Goal: Check status: Check status

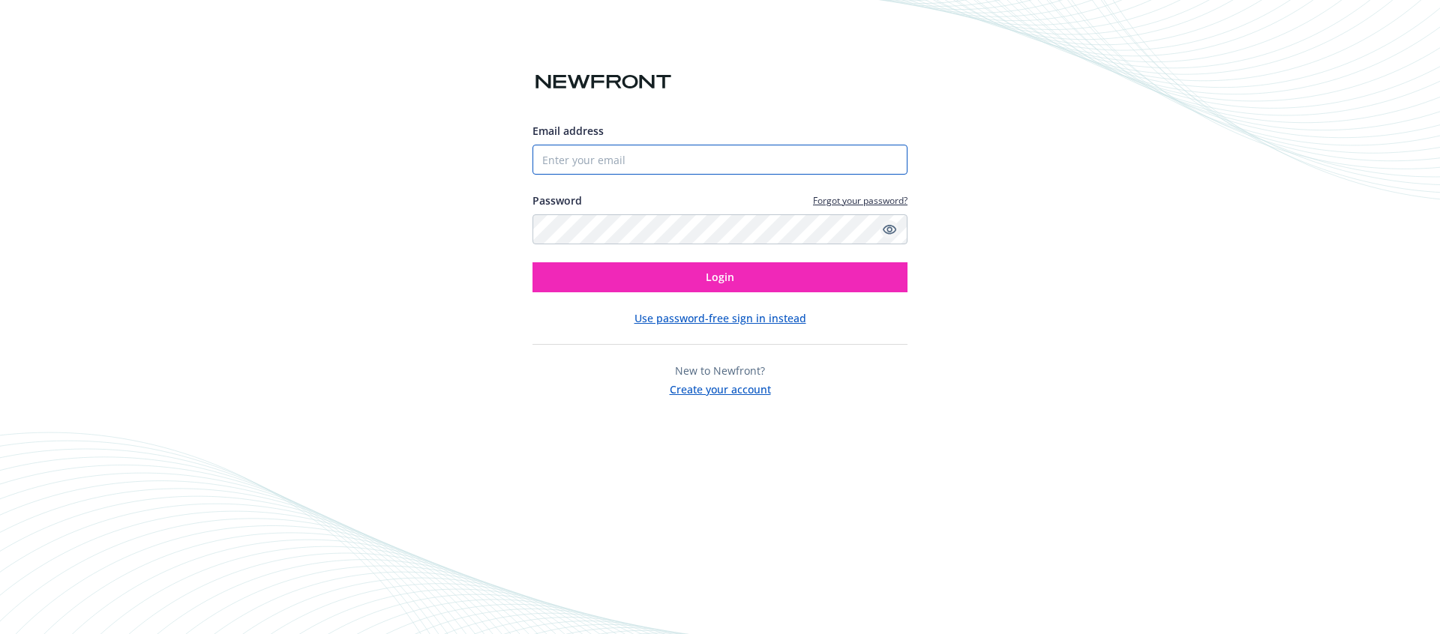
type input "[EMAIL_ADDRESS][DOMAIN_NAME]"
click at [891, 226] on icon "Show password" at bounding box center [888, 229] width 13 height 13
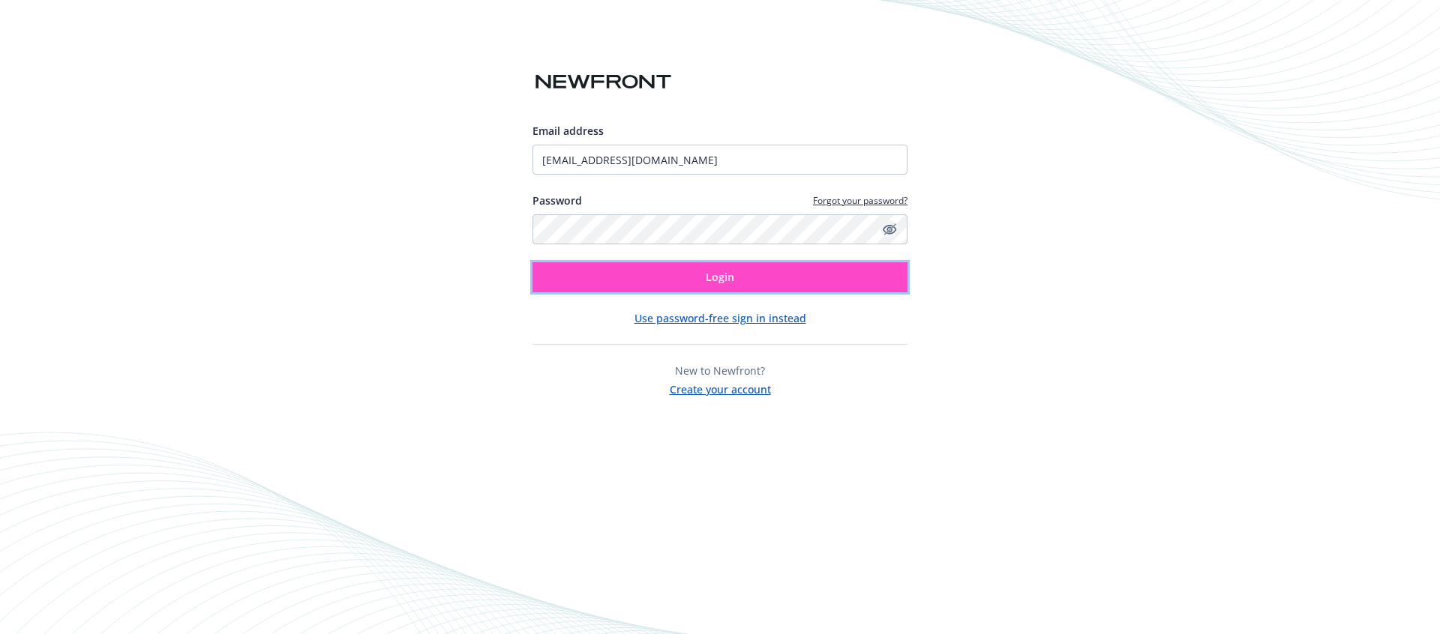
click at [852, 275] on button "Login" at bounding box center [719, 277] width 375 height 30
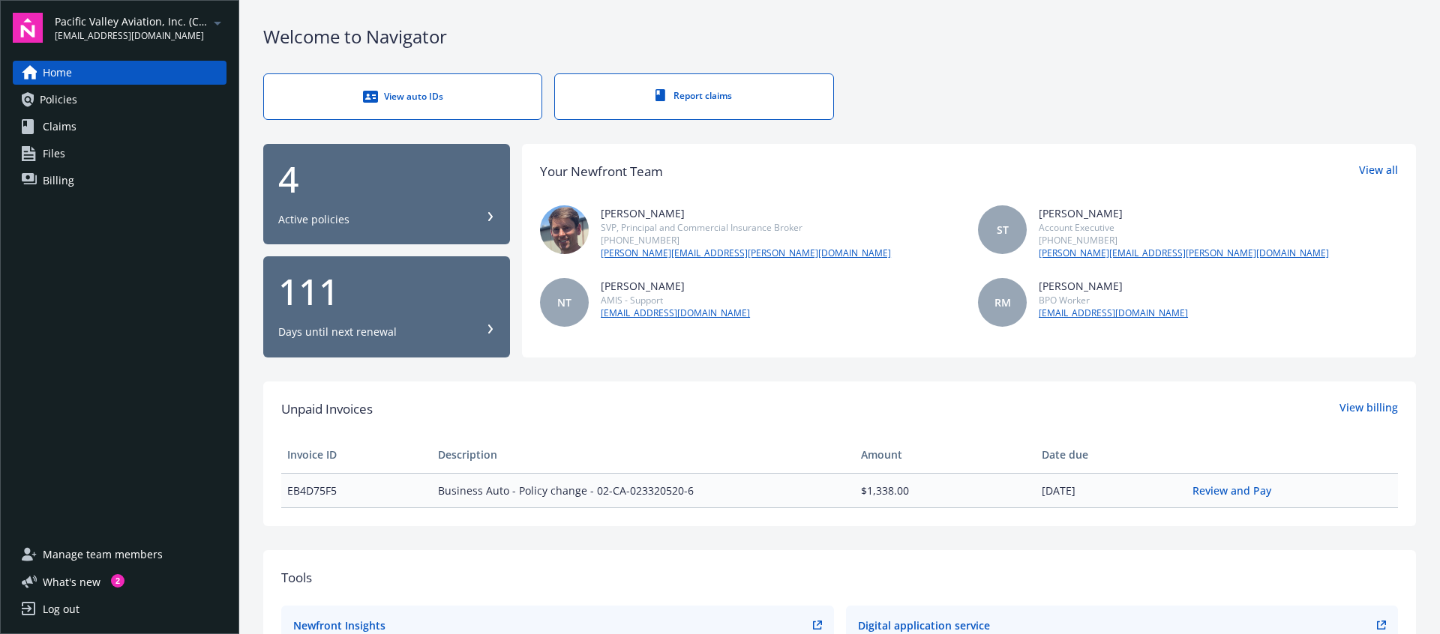
click at [472, 96] on div "View auto IDs" at bounding box center [402, 96] width 217 height 15
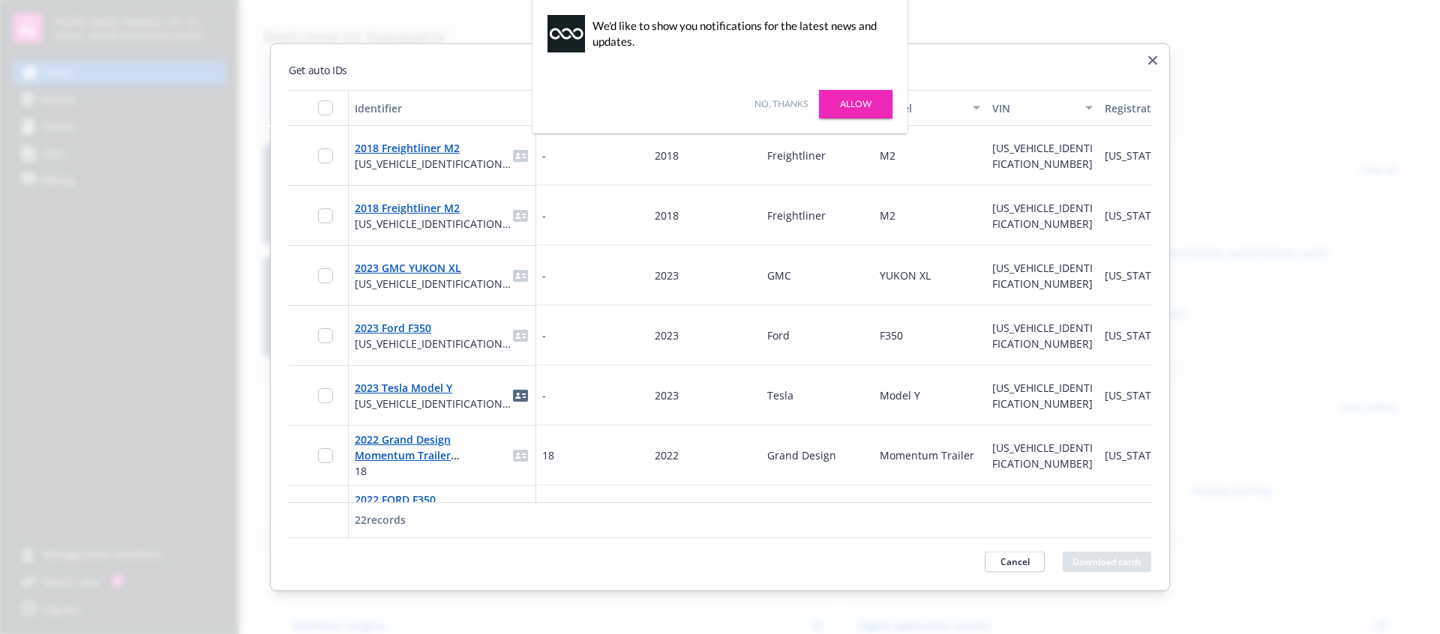
click at [793, 103] on div "Make" at bounding box center [809, 108] width 84 height 16
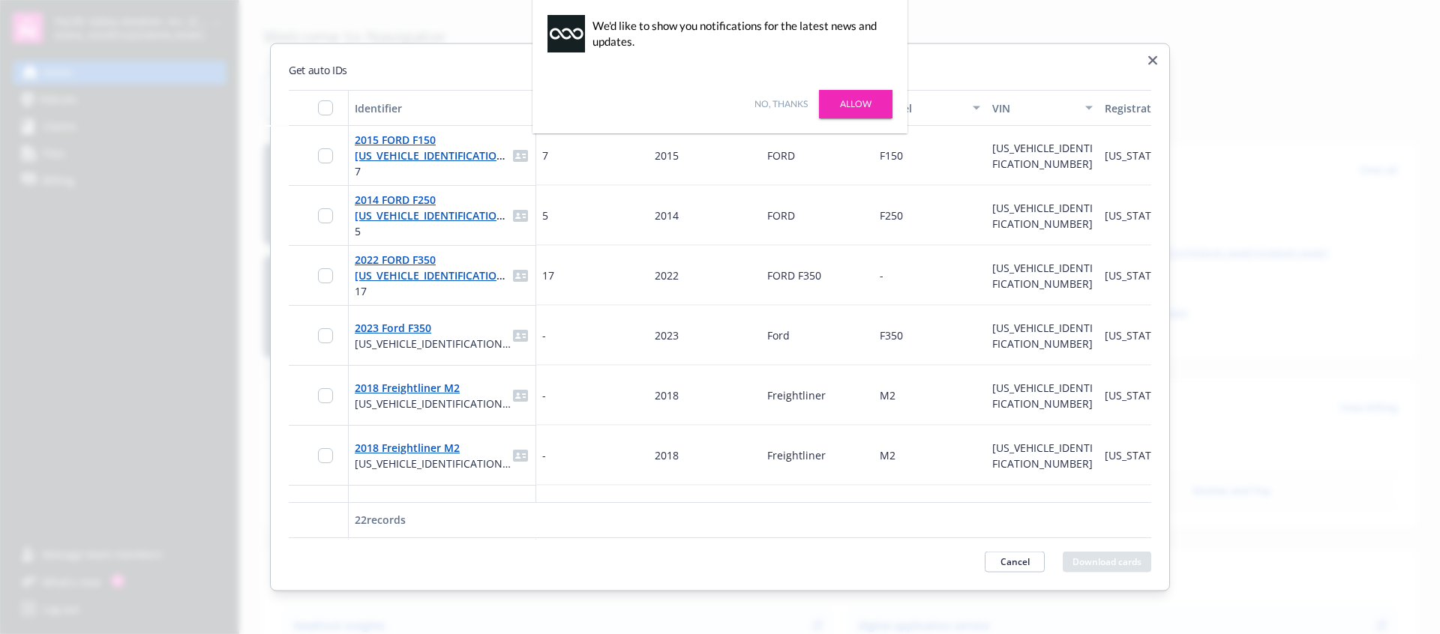
click at [791, 100] on div "Make" at bounding box center [809, 108] width 84 height 16
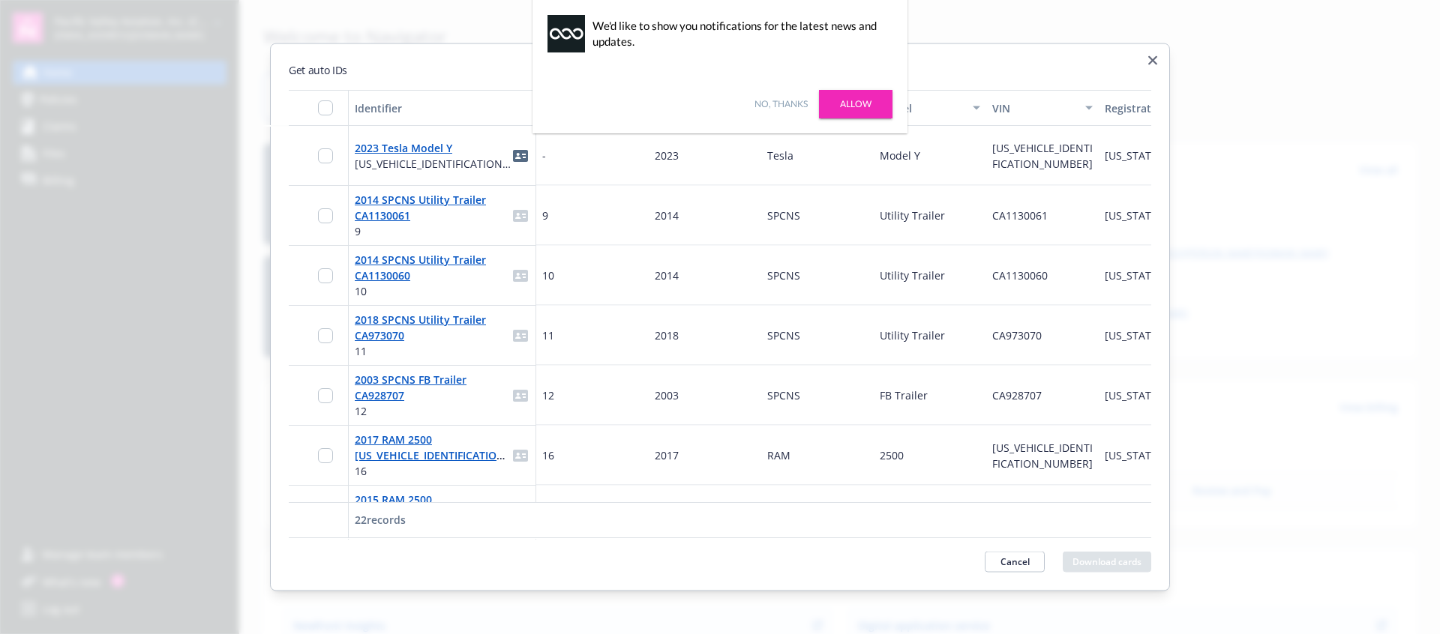
click at [831, 102] on div "Make" at bounding box center [809, 108] width 84 height 16
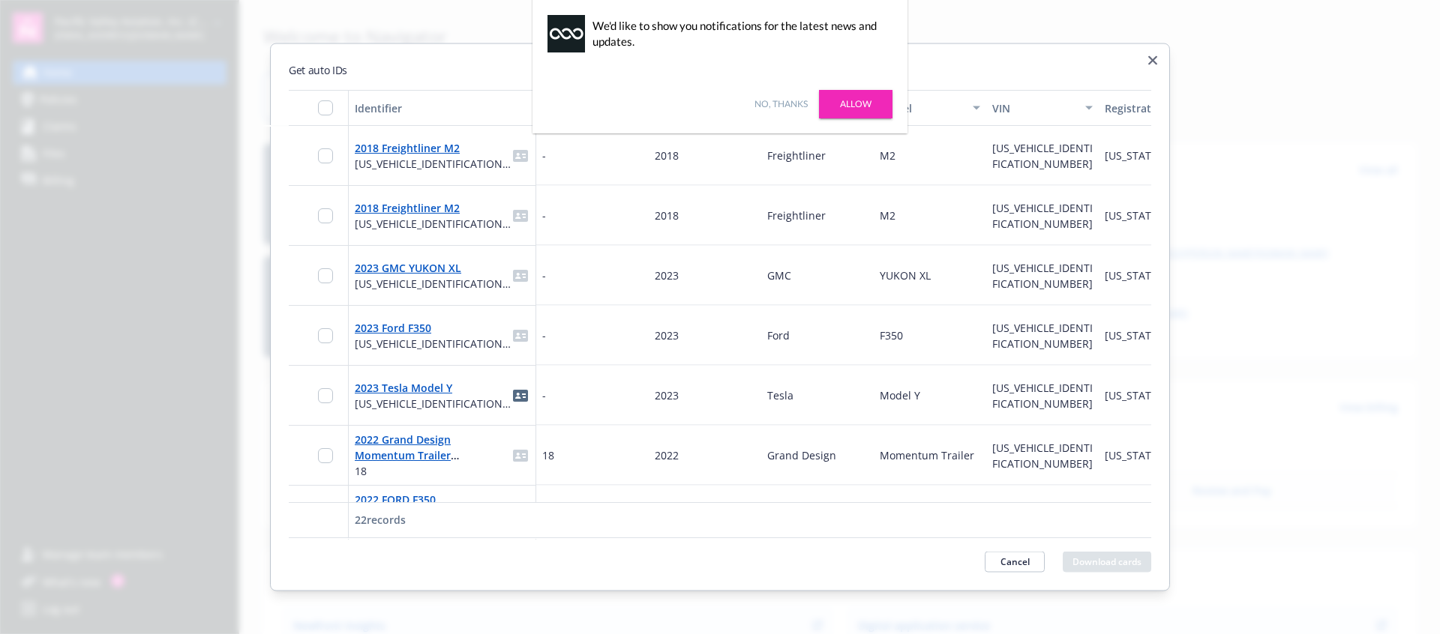
click at [831, 102] on div "Make" at bounding box center [809, 108] width 84 height 16
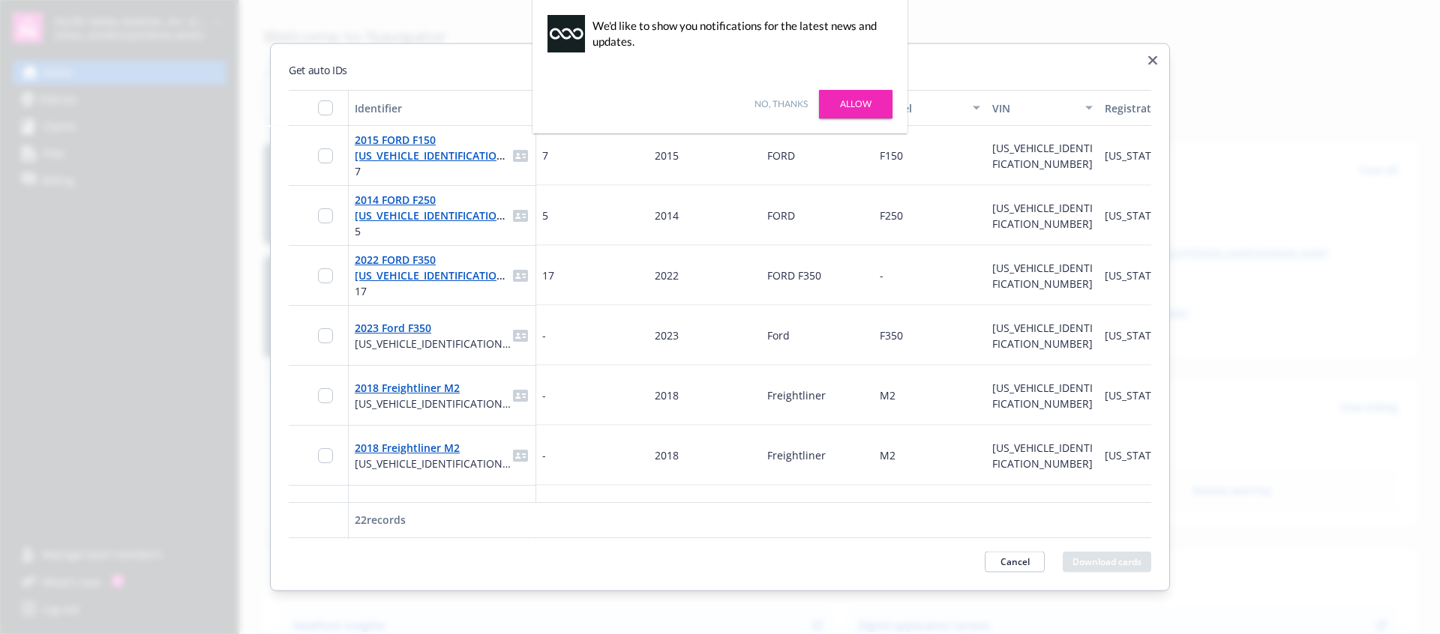
click at [831, 102] on div "Make" at bounding box center [809, 108] width 84 height 16
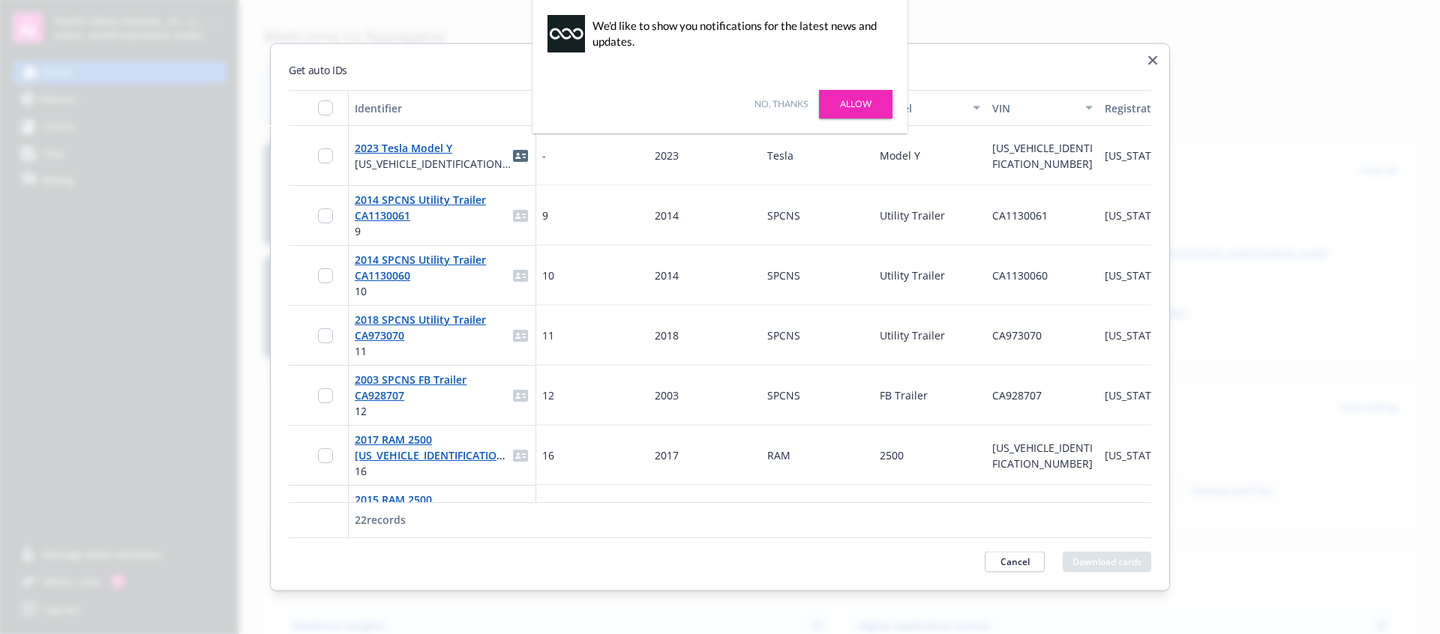
click at [831, 102] on div "Make" at bounding box center [809, 108] width 84 height 16
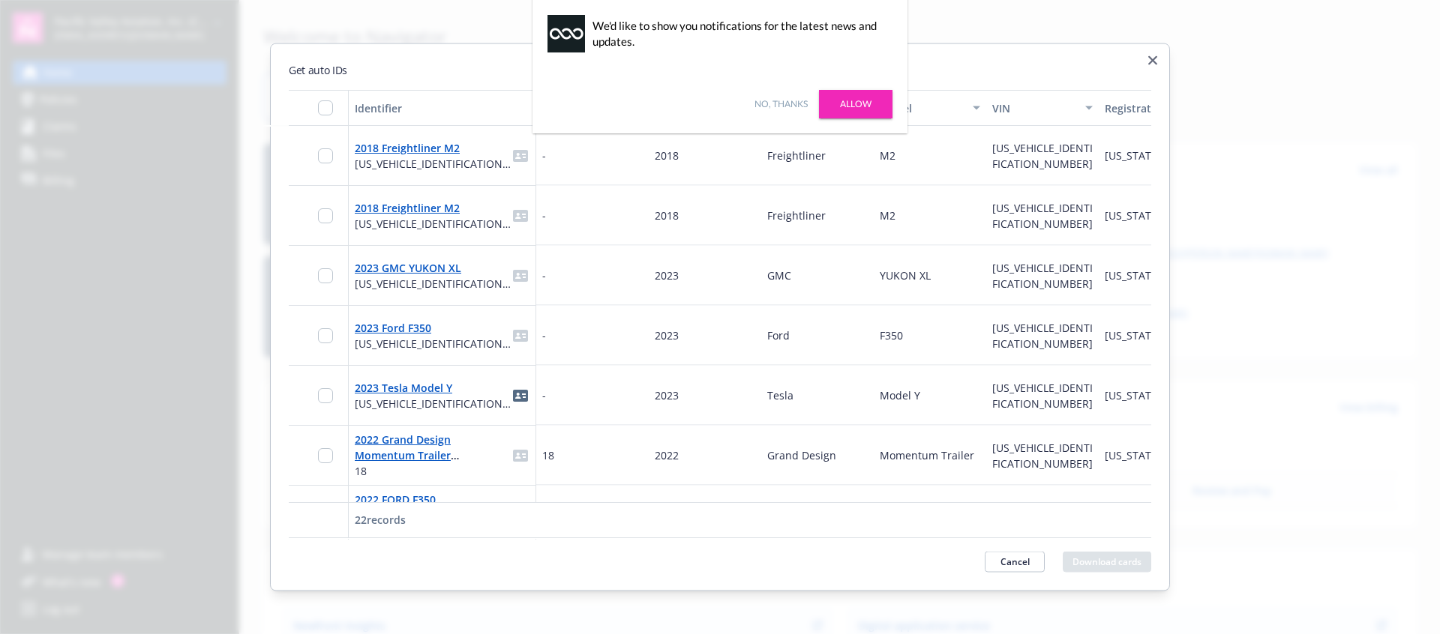
click at [831, 102] on div "Make" at bounding box center [809, 108] width 84 height 16
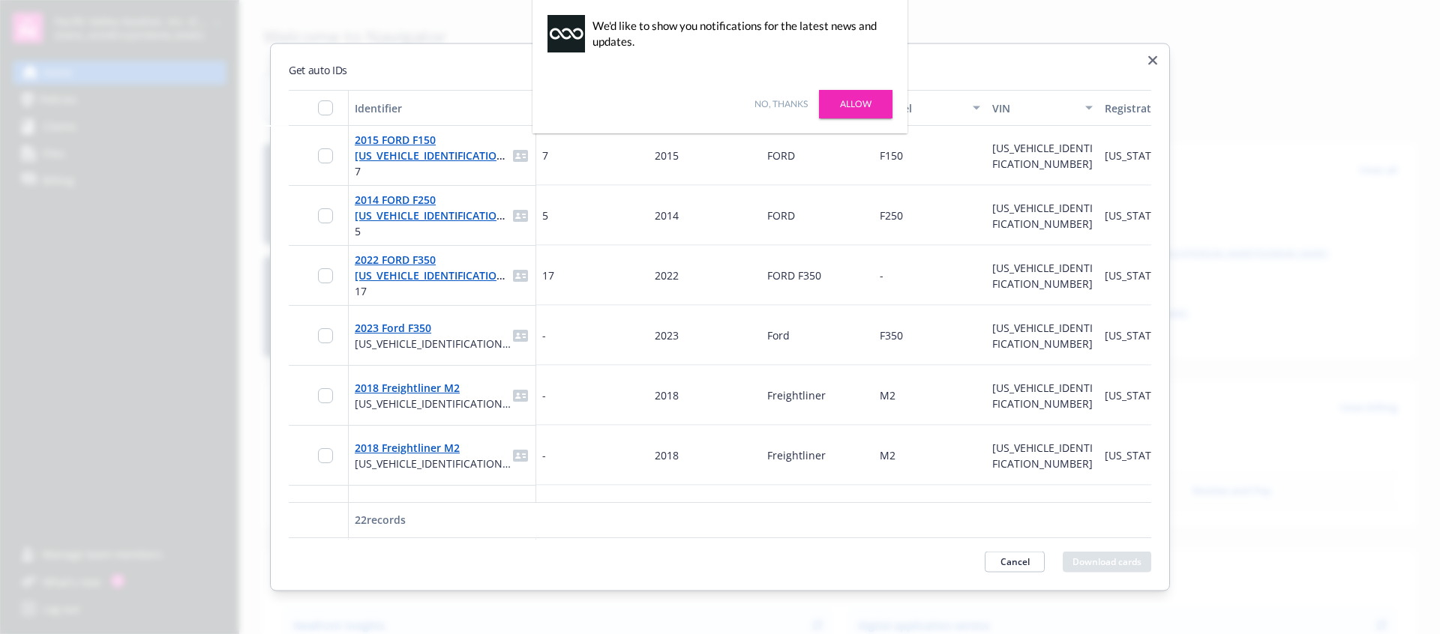
click at [831, 102] on div "Make" at bounding box center [809, 108] width 84 height 16
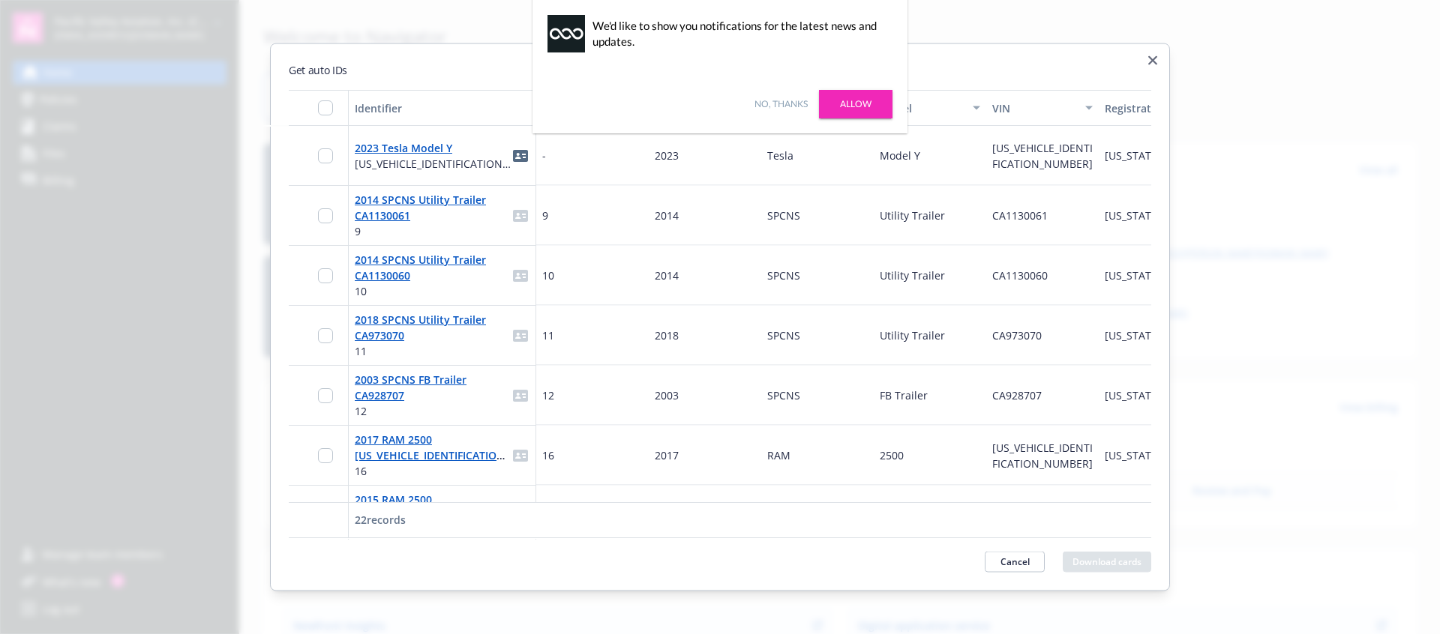
click at [487, 559] on div "Cancel Download cards" at bounding box center [720, 562] width 862 height 21
click at [774, 100] on div "Make" at bounding box center [809, 108] width 84 height 16
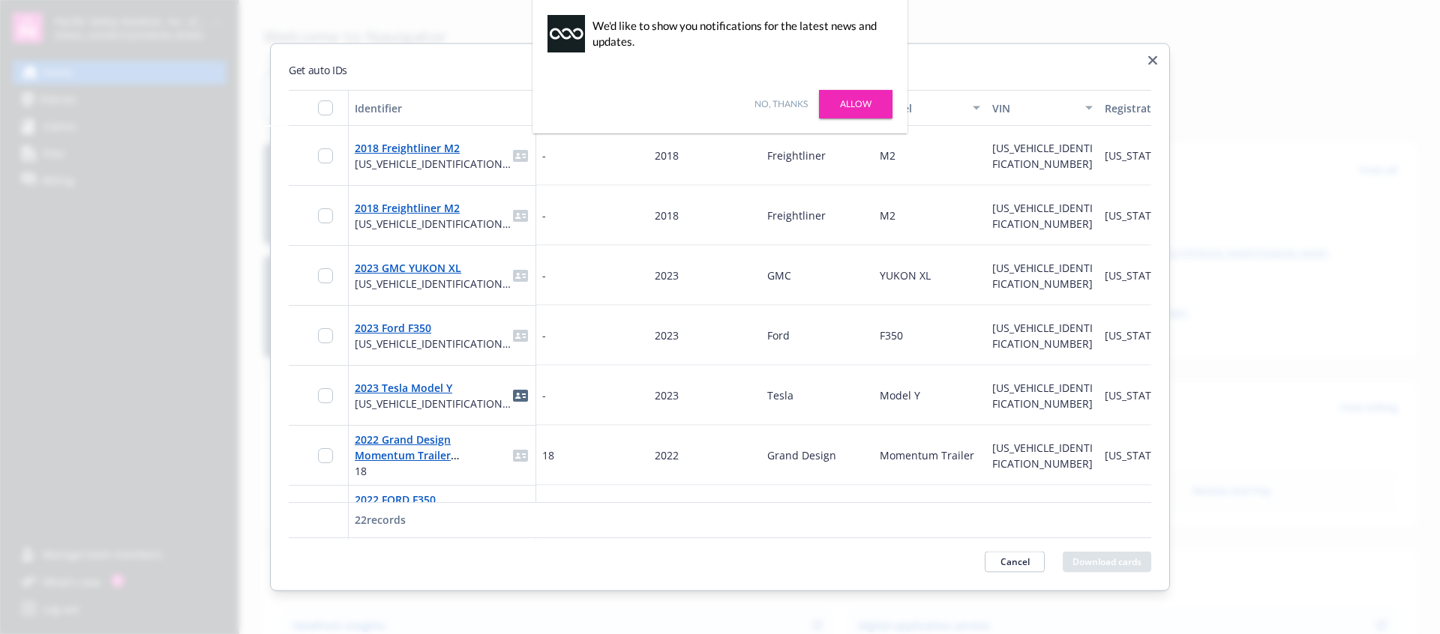
click at [774, 100] on div "Make" at bounding box center [809, 108] width 84 height 16
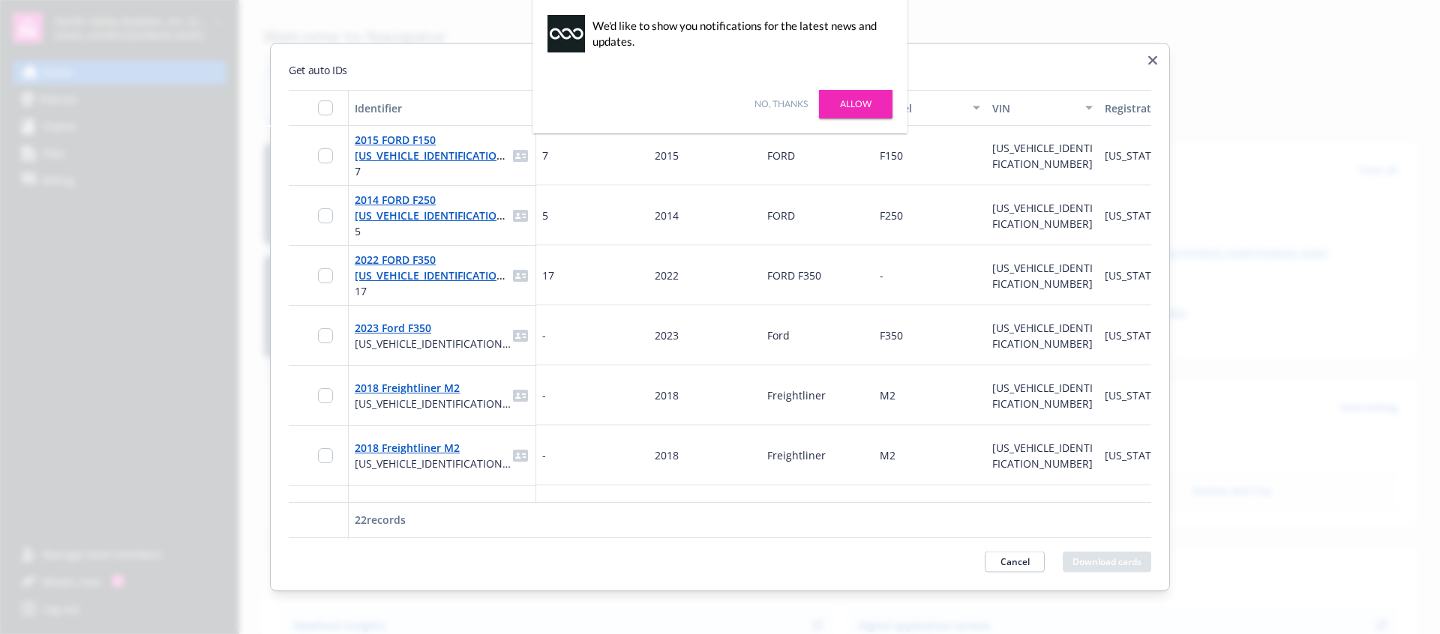
click at [774, 100] on div "Make" at bounding box center [809, 108] width 84 height 16
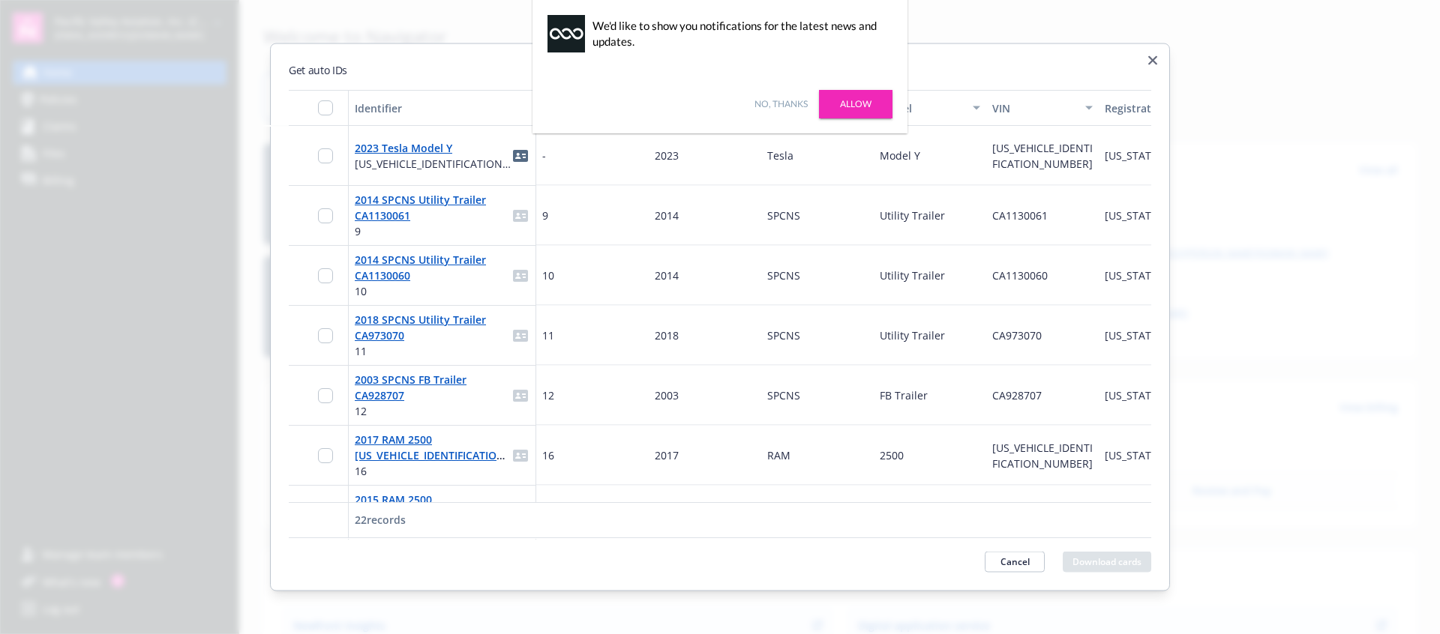
click at [774, 100] on div "Make" at bounding box center [809, 108] width 84 height 16
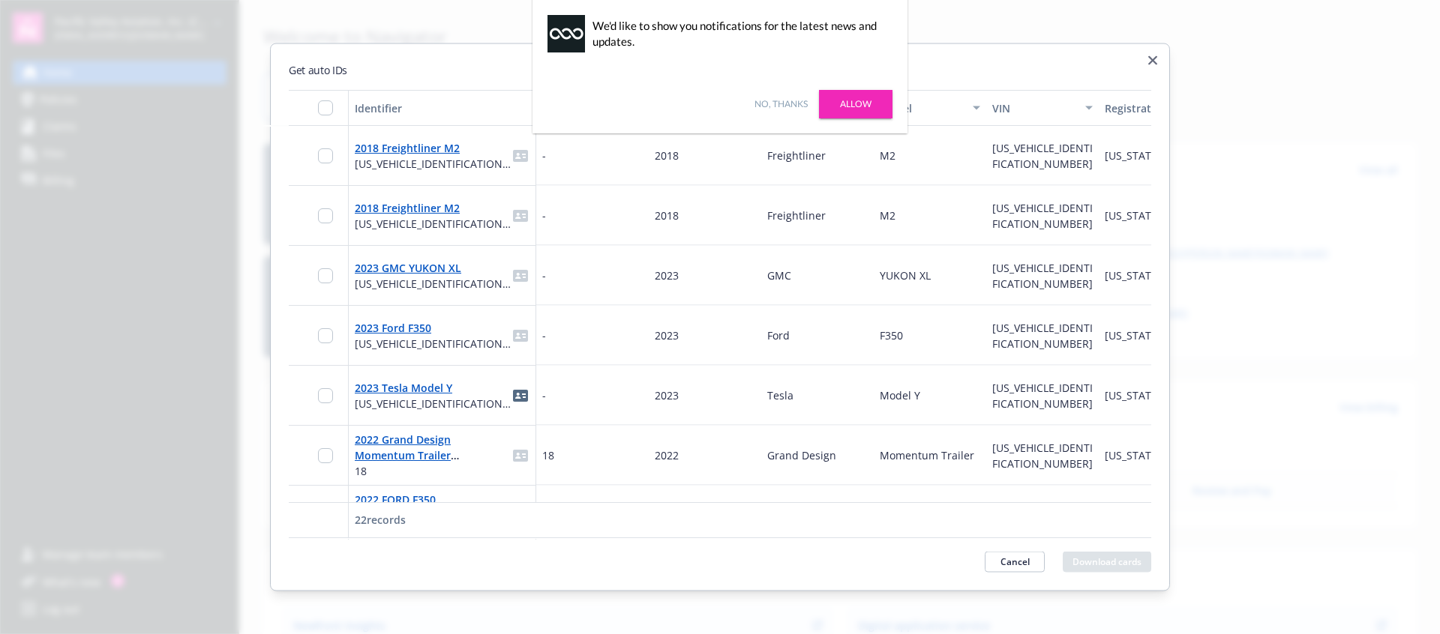
click at [774, 100] on div "Make" at bounding box center [809, 108] width 84 height 16
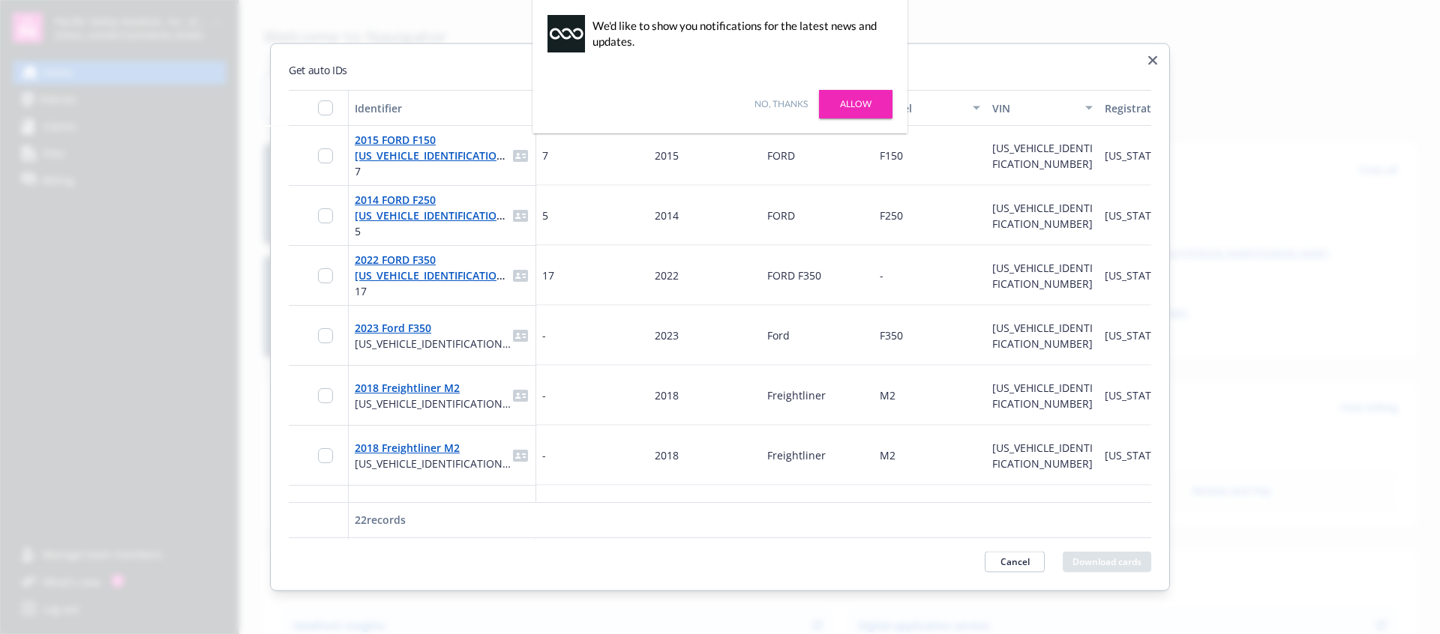
click at [774, 100] on div "Make" at bounding box center [809, 108] width 84 height 16
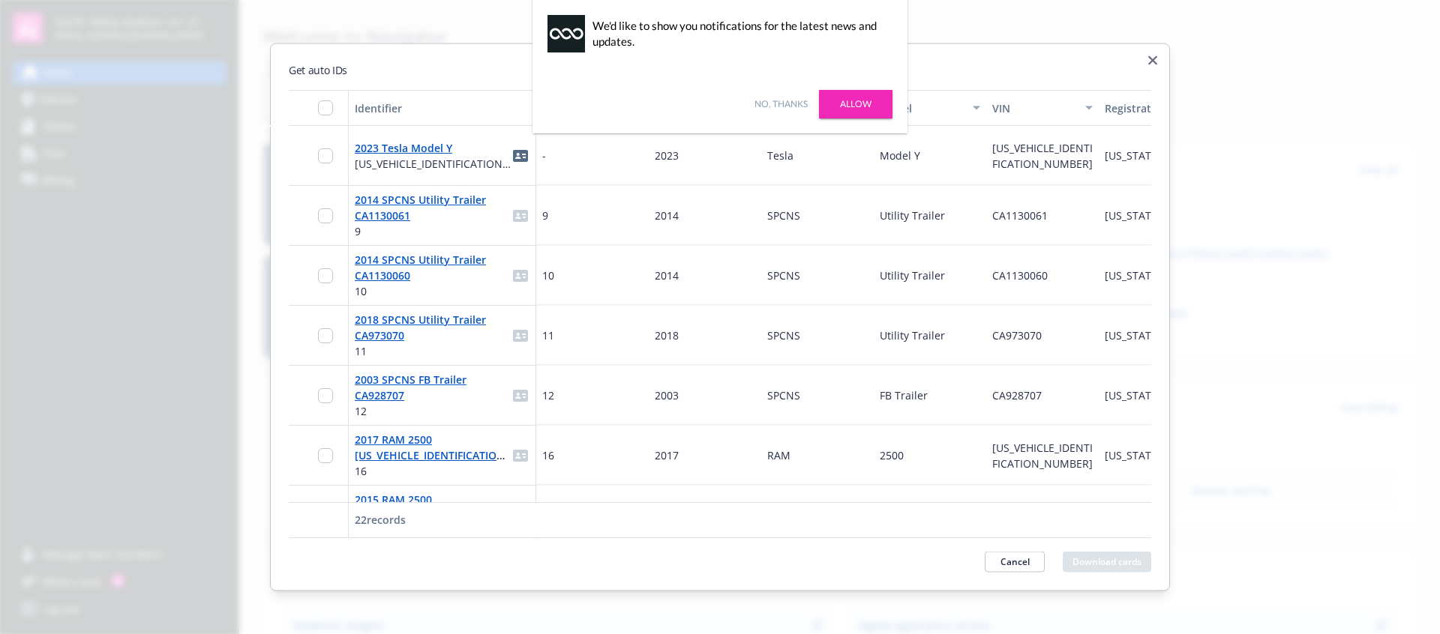
click at [774, 100] on div "Make" at bounding box center [809, 108] width 84 height 16
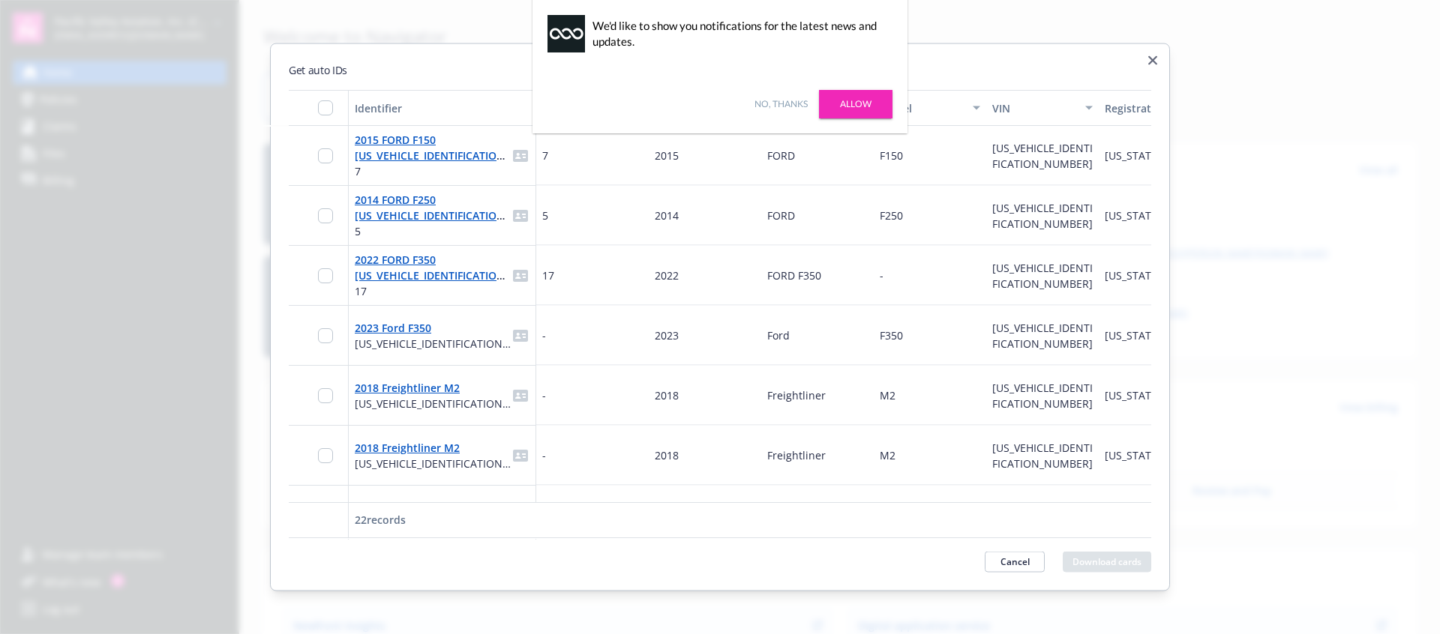
click at [774, 100] on div "Make" at bounding box center [809, 108] width 84 height 16
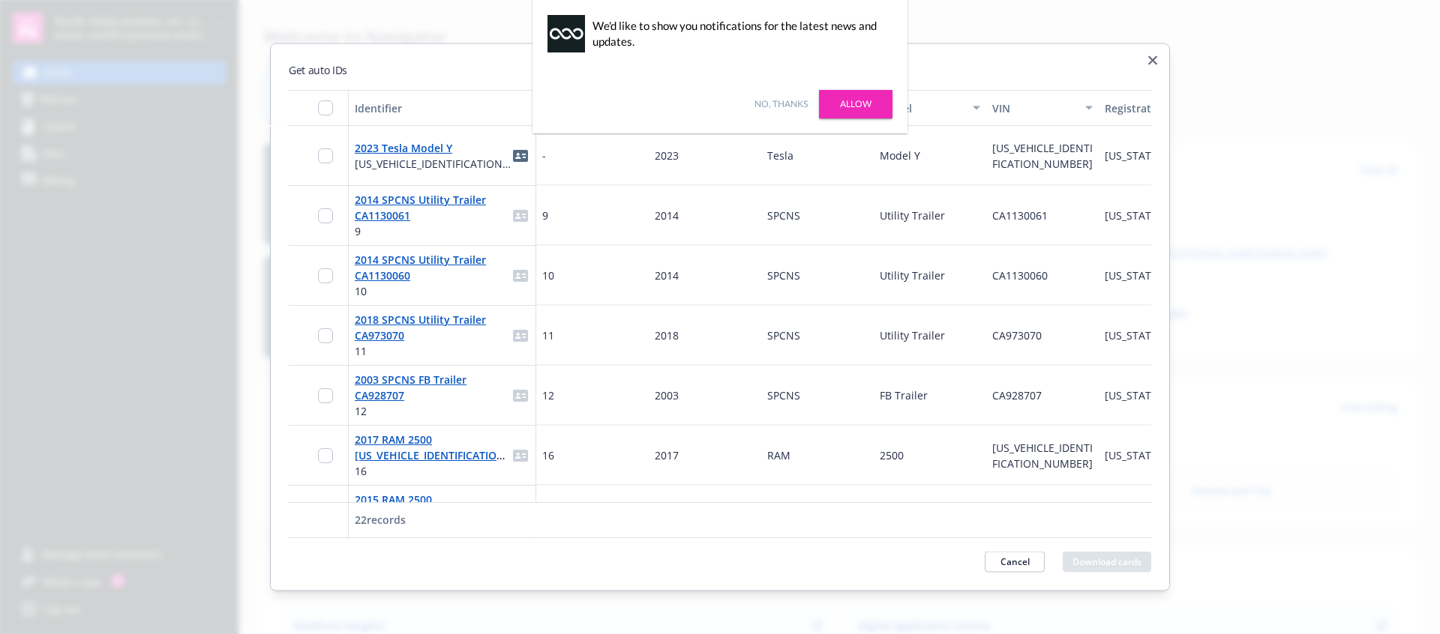
click at [774, 100] on div "Make" at bounding box center [809, 108] width 84 height 16
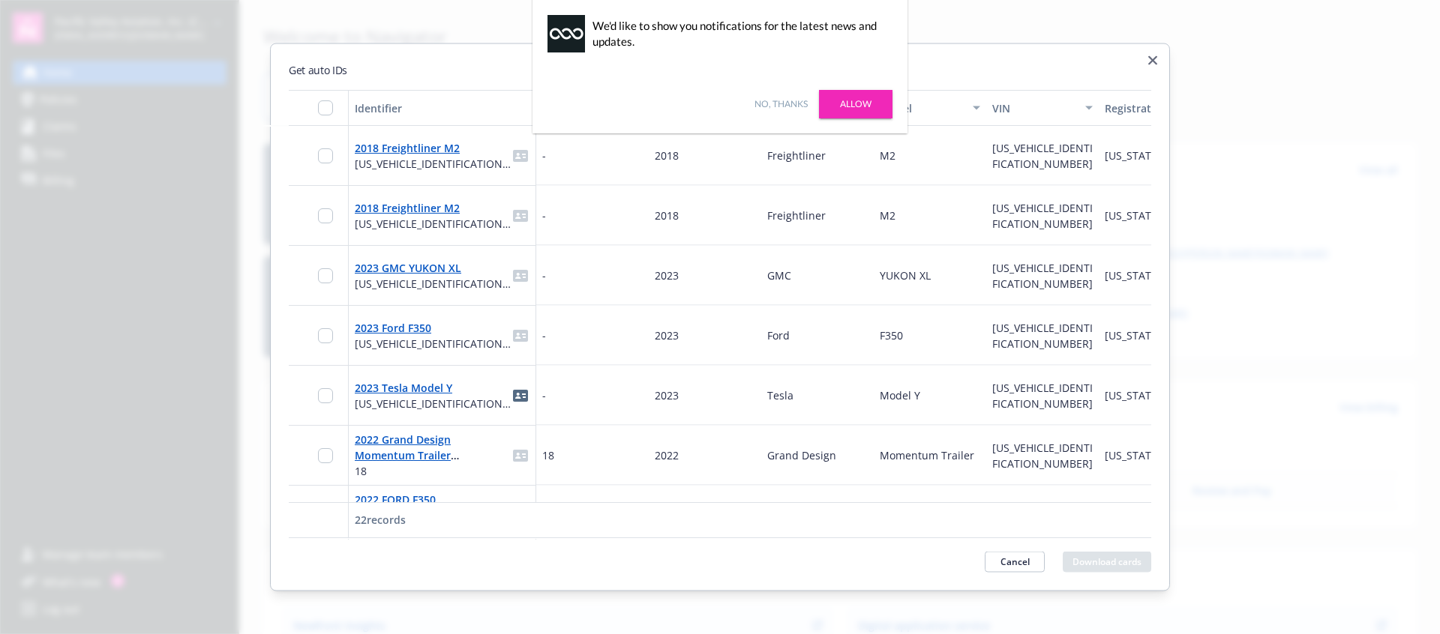
click at [774, 100] on div "Make" at bounding box center [809, 108] width 84 height 16
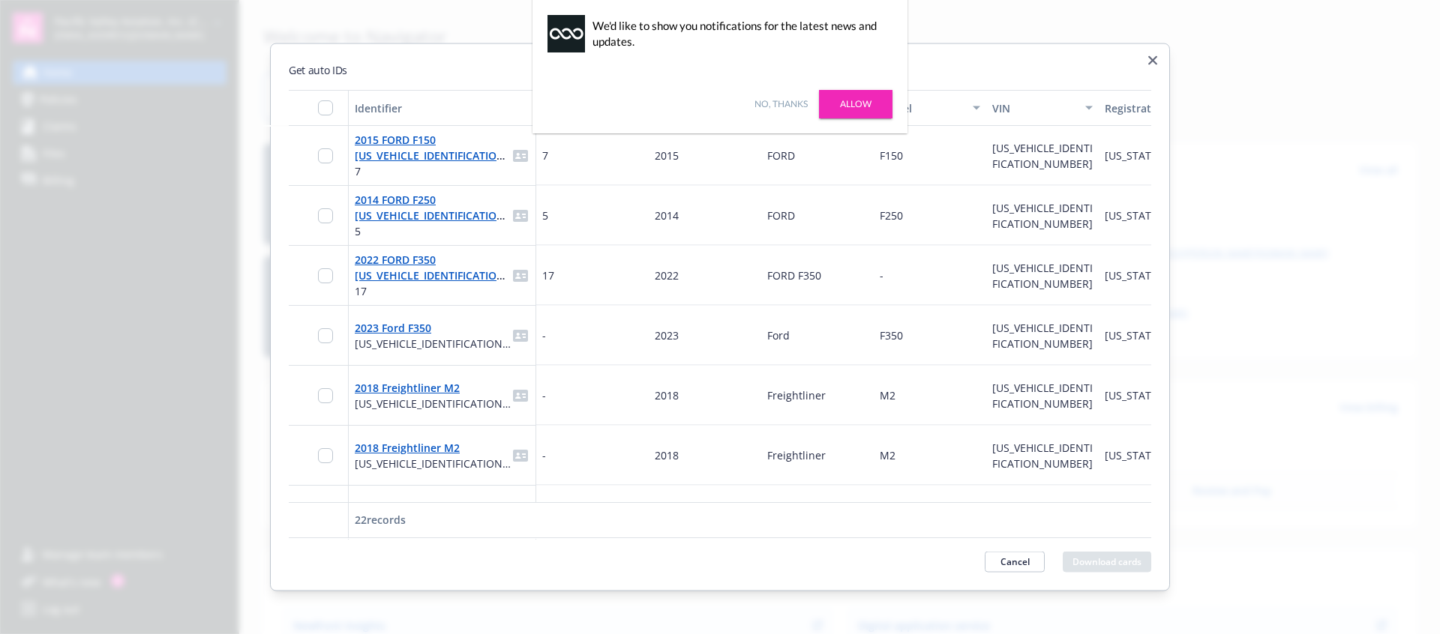
click at [774, 100] on div "Make" at bounding box center [809, 108] width 84 height 16
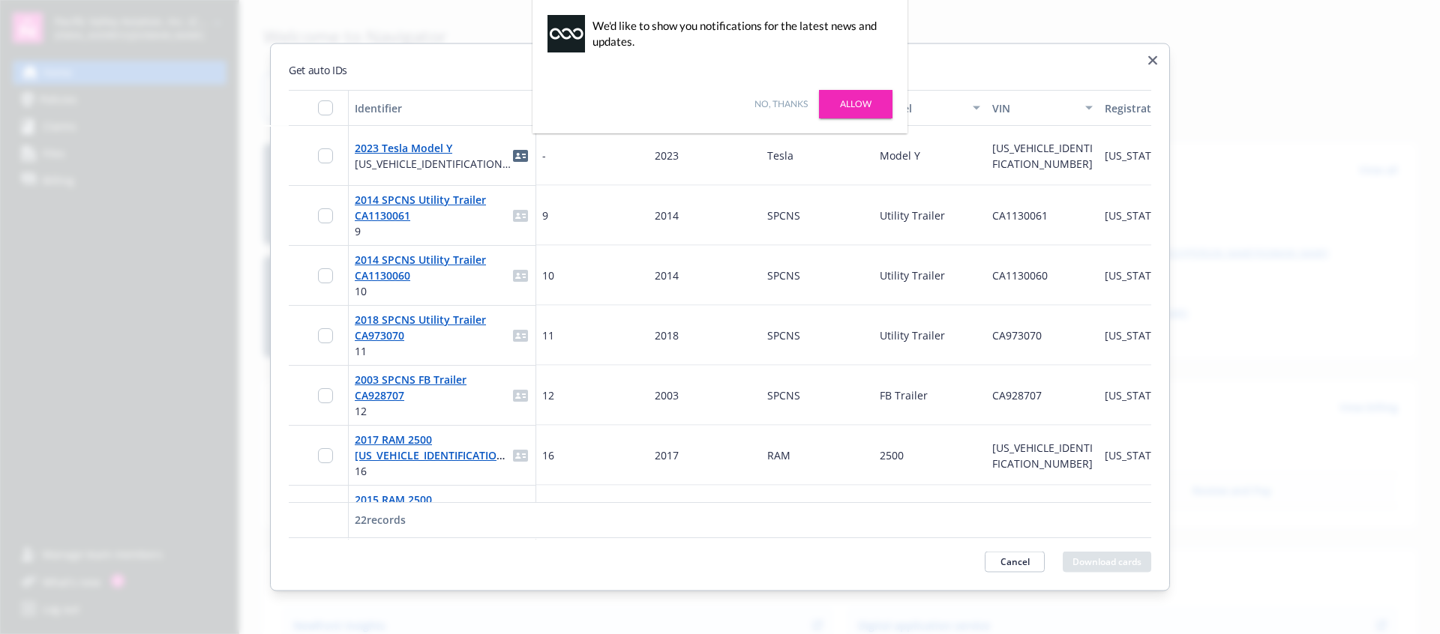
click at [774, 100] on div "Make" at bounding box center [809, 108] width 84 height 16
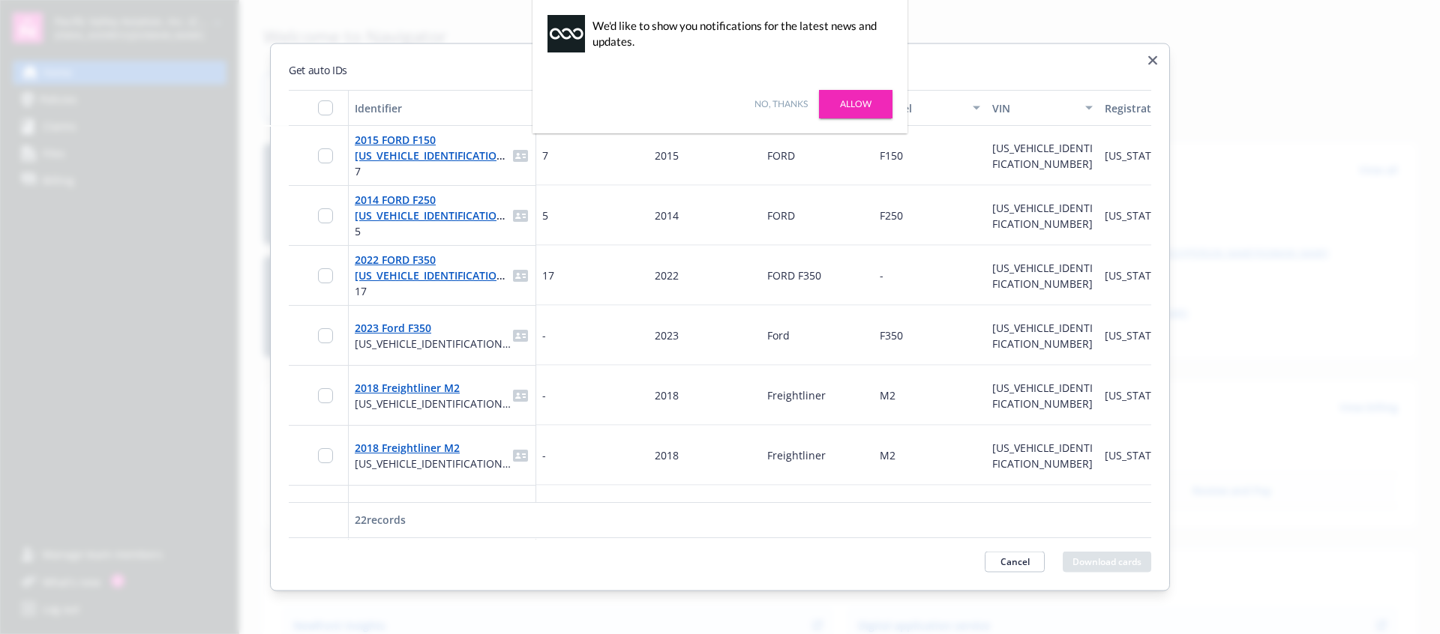
click at [774, 100] on div "Make" at bounding box center [809, 108] width 84 height 16
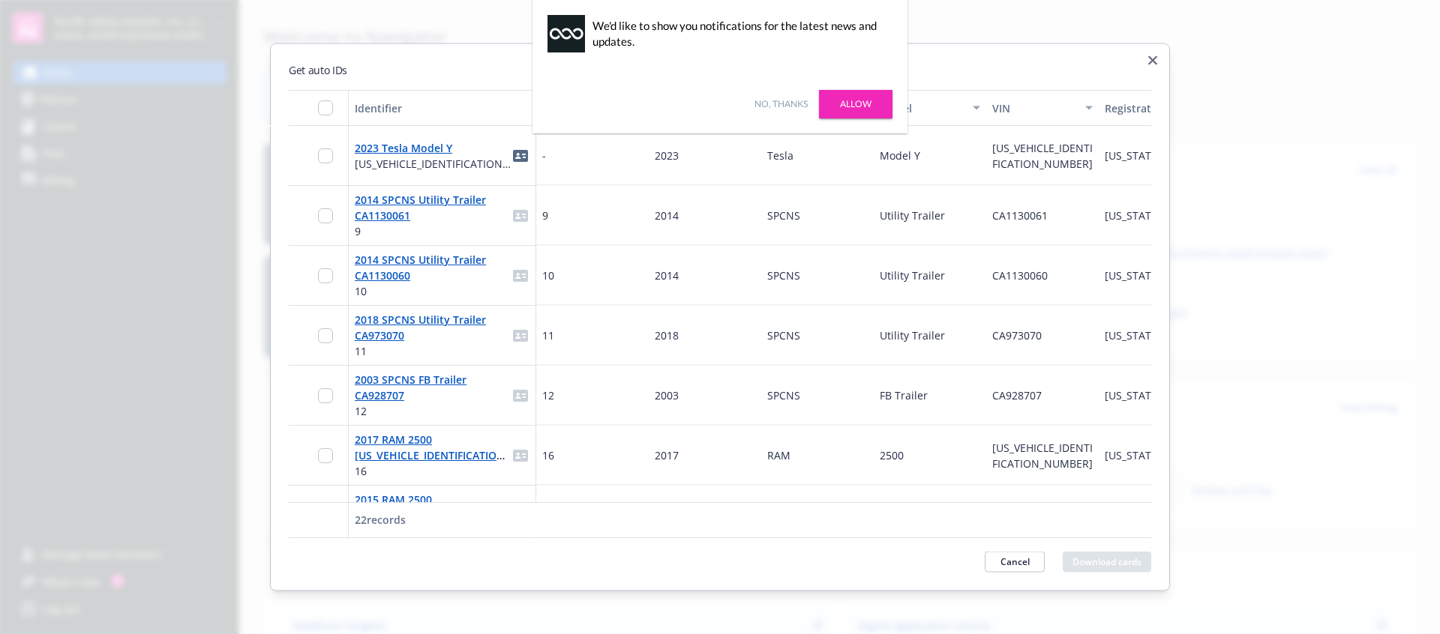
click at [774, 100] on div "Make" at bounding box center [809, 108] width 84 height 16
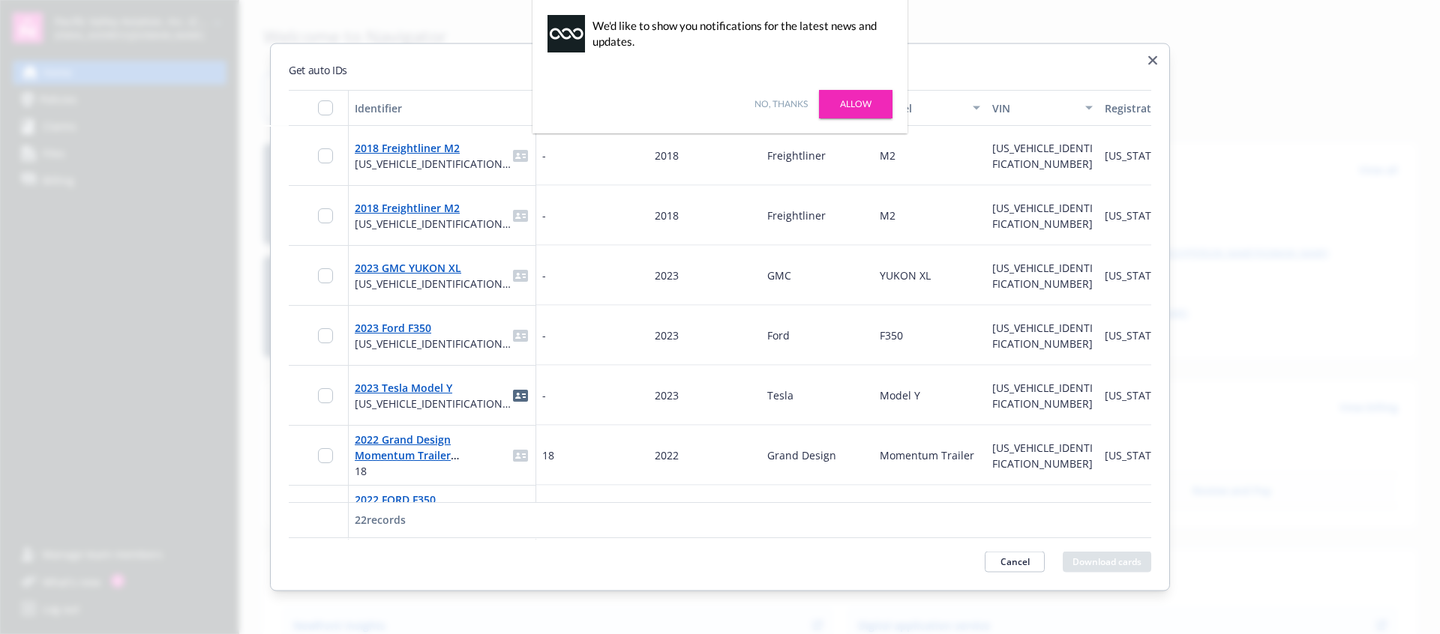
click at [774, 100] on div "Make" at bounding box center [809, 108] width 84 height 16
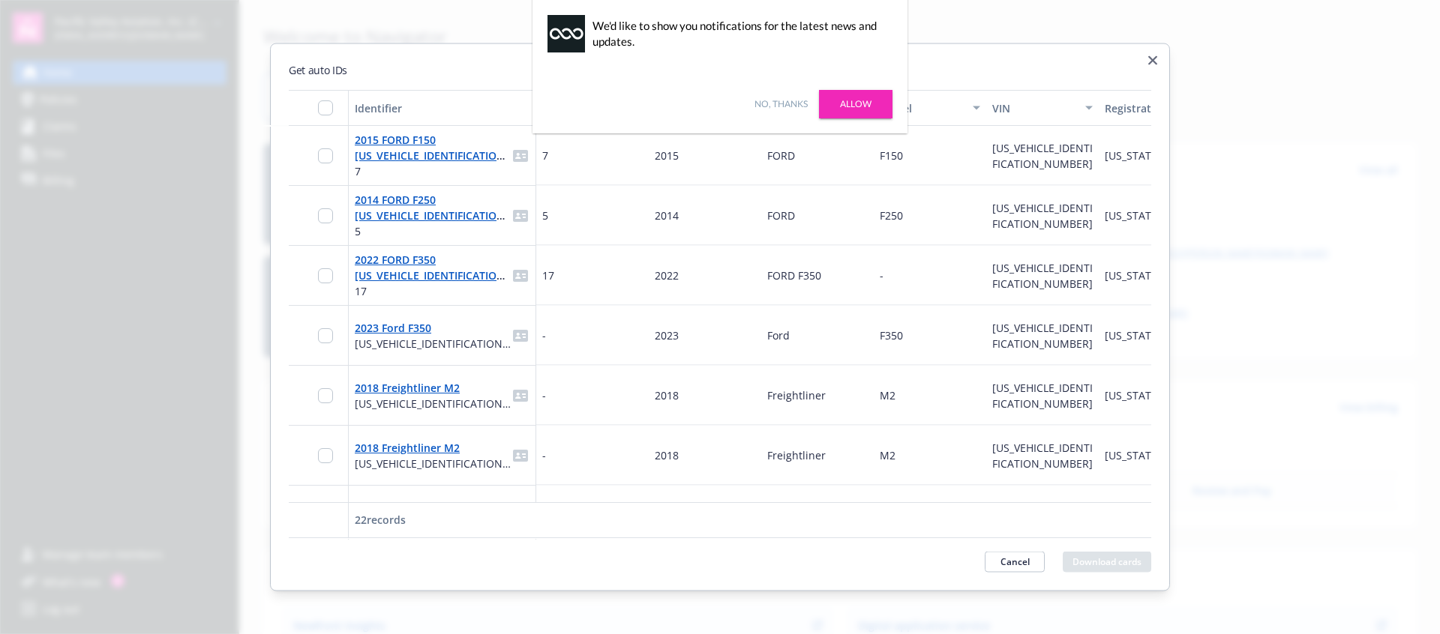
click at [774, 100] on div "Make" at bounding box center [809, 108] width 84 height 16
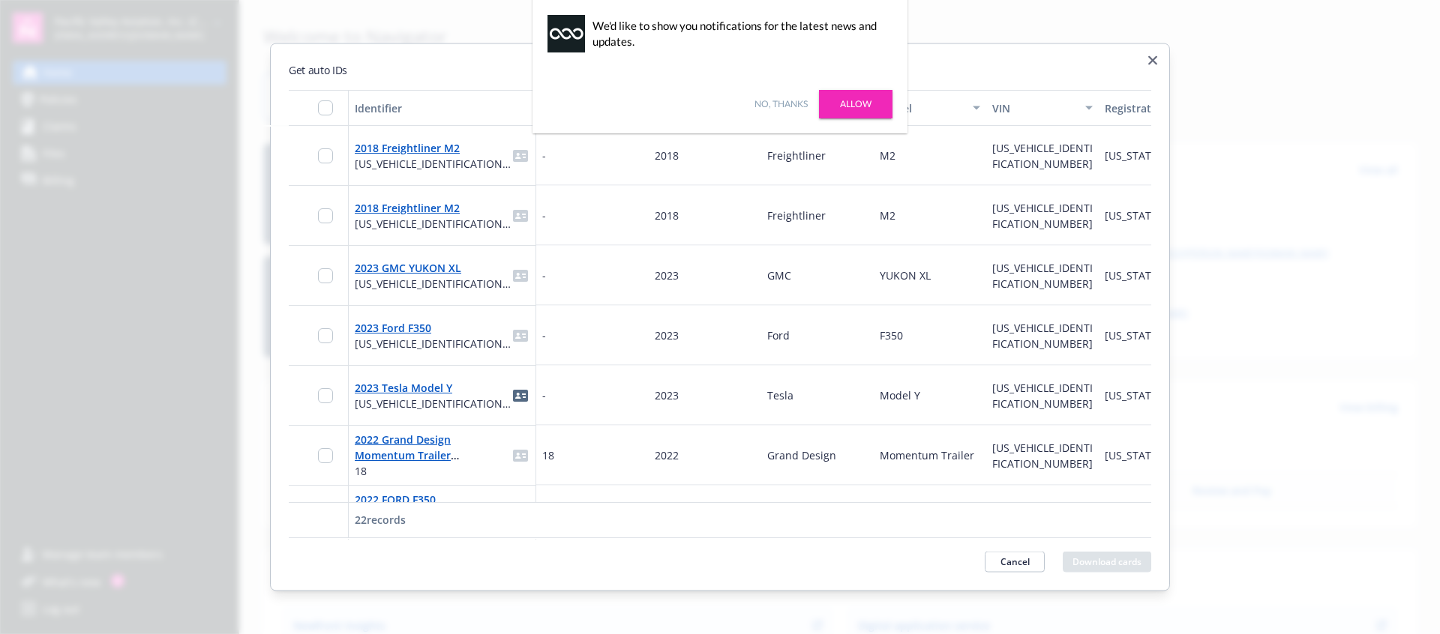
click at [774, 100] on div "Make" at bounding box center [809, 108] width 84 height 16
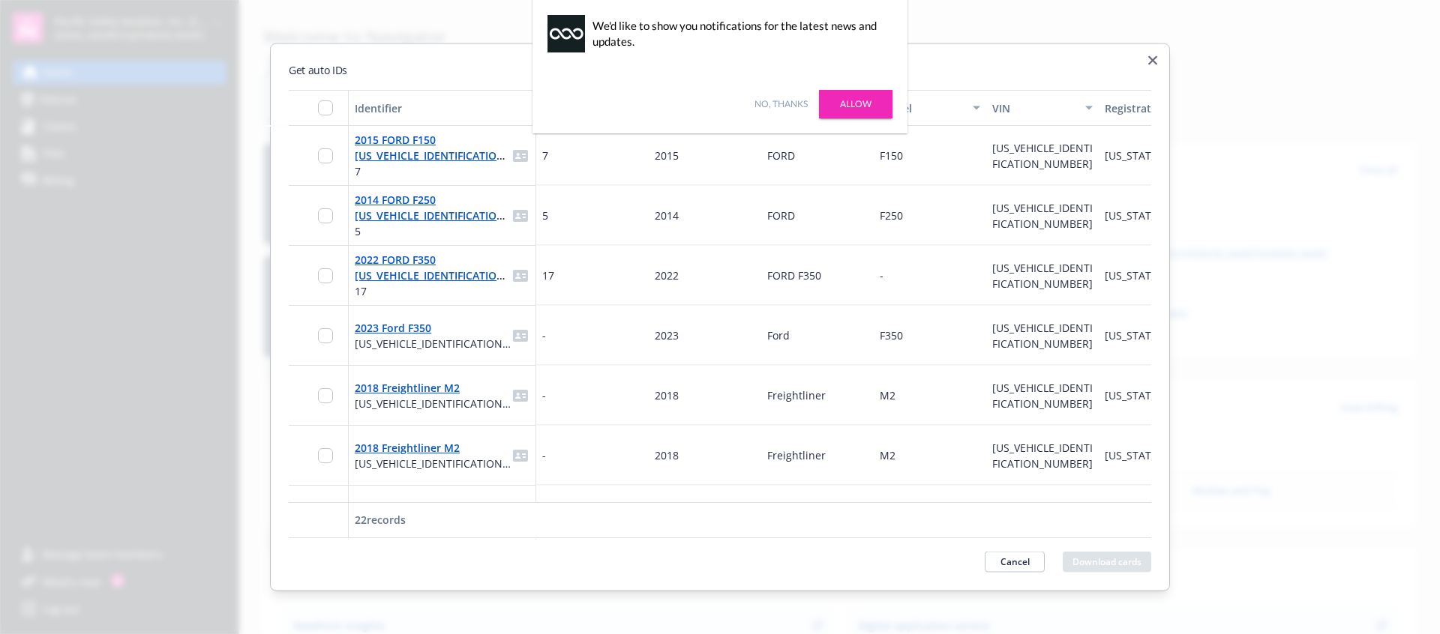
click at [774, 100] on div "Make" at bounding box center [809, 108] width 84 height 16
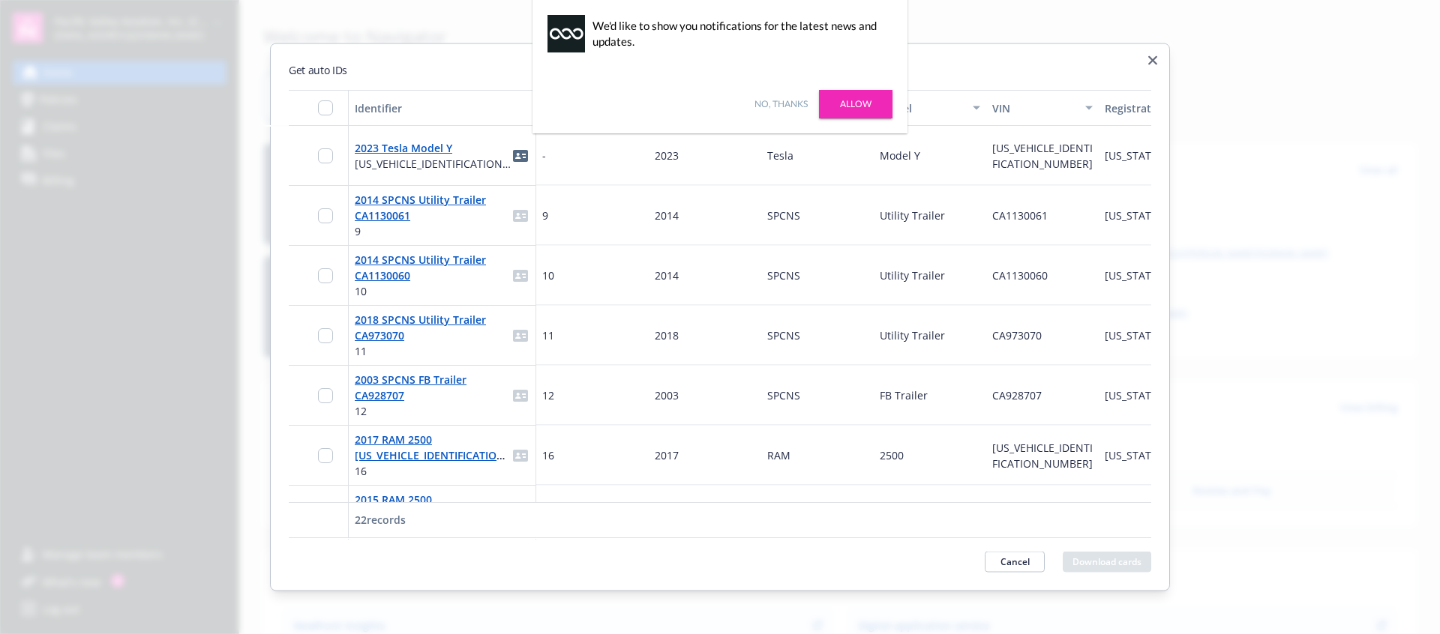
click at [774, 100] on div "Make" at bounding box center [809, 108] width 84 height 16
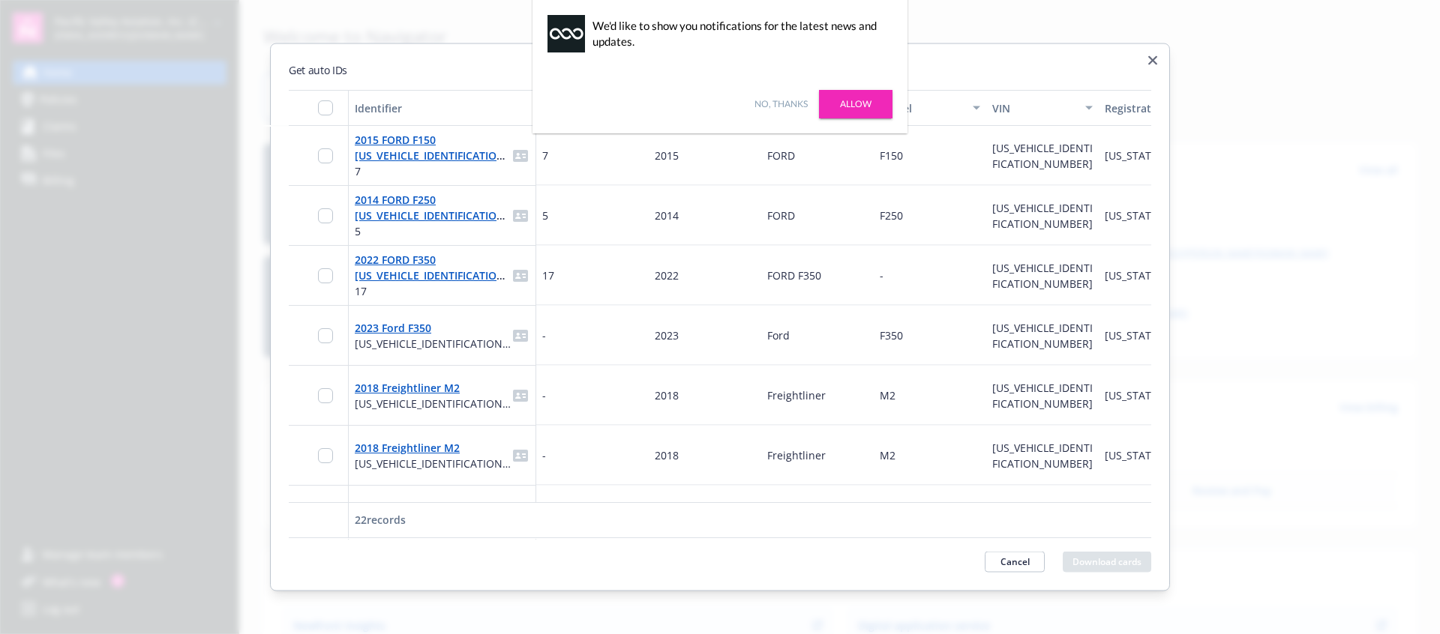
click at [774, 100] on div "Make" at bounding box center [809, 108] width 84 height 16
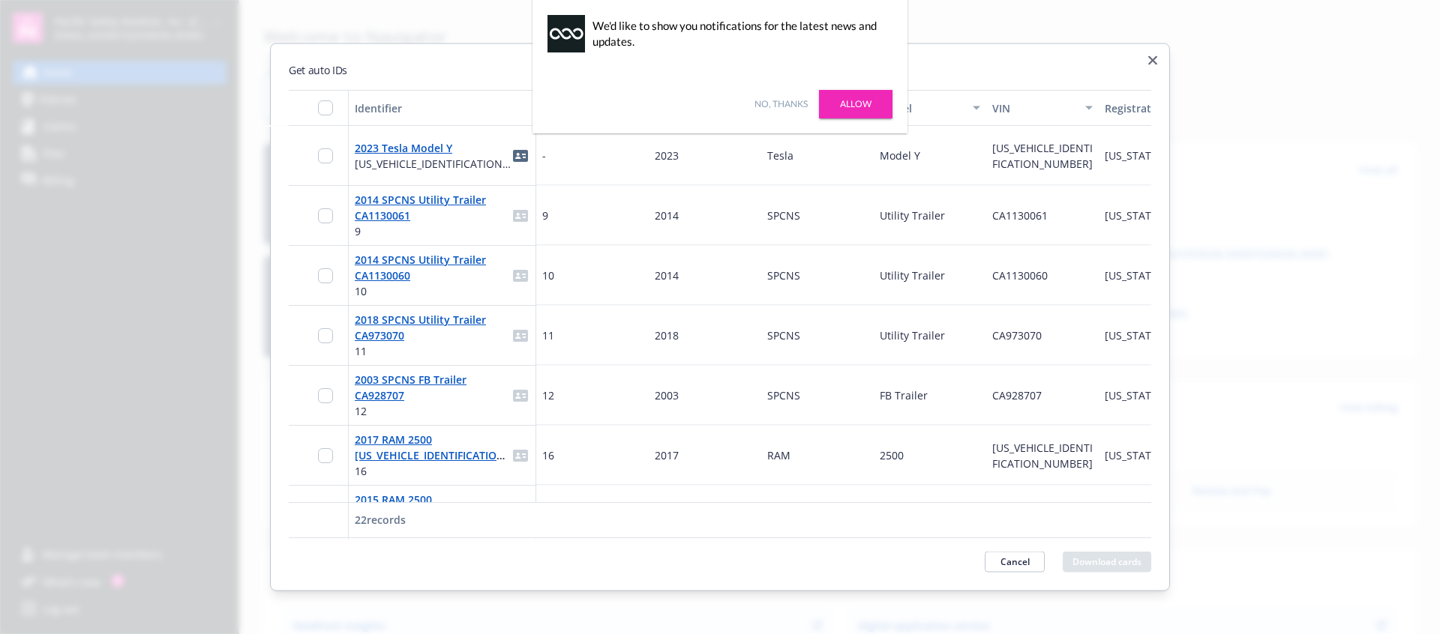
click at [774, 100] on div "Make" at bounding box center [809, 108] width 84 height 16
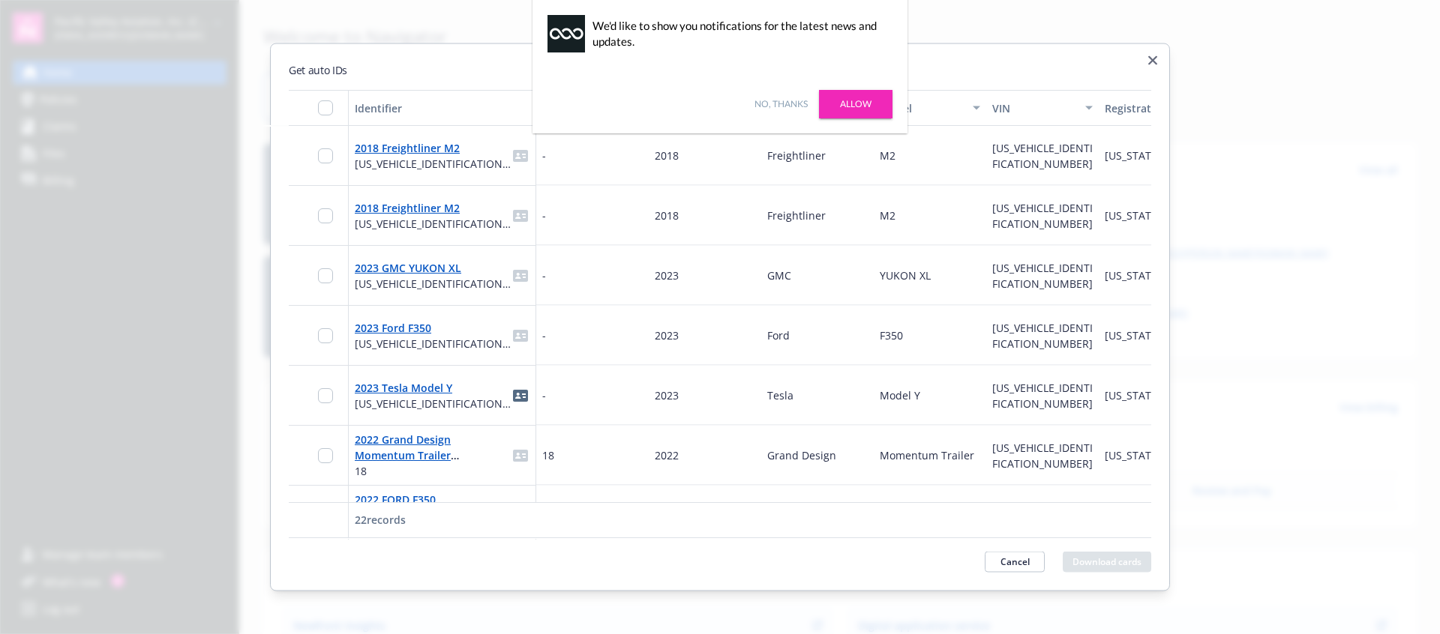
click at [774, 100] on div "Make" at bounding box center [809, 108] width 84 height 16
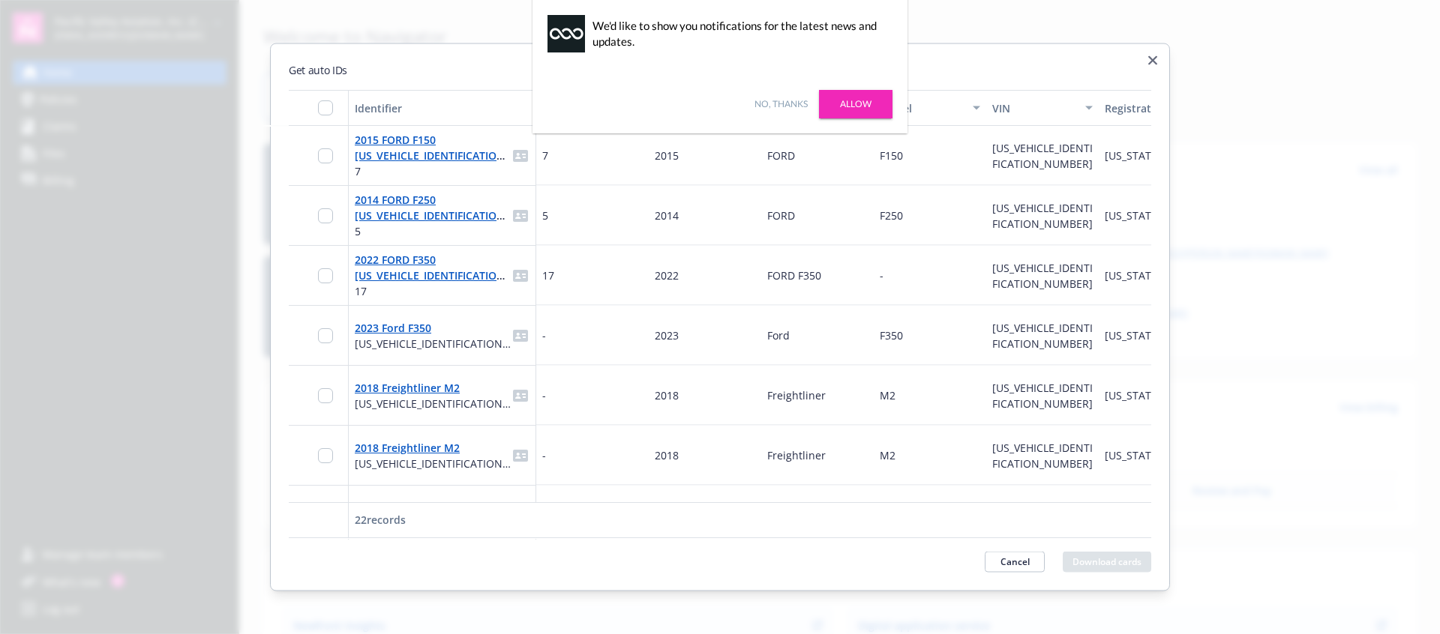
click at [774, 100] on div "Make" at bounding box center [809, 108] width 84 height 16
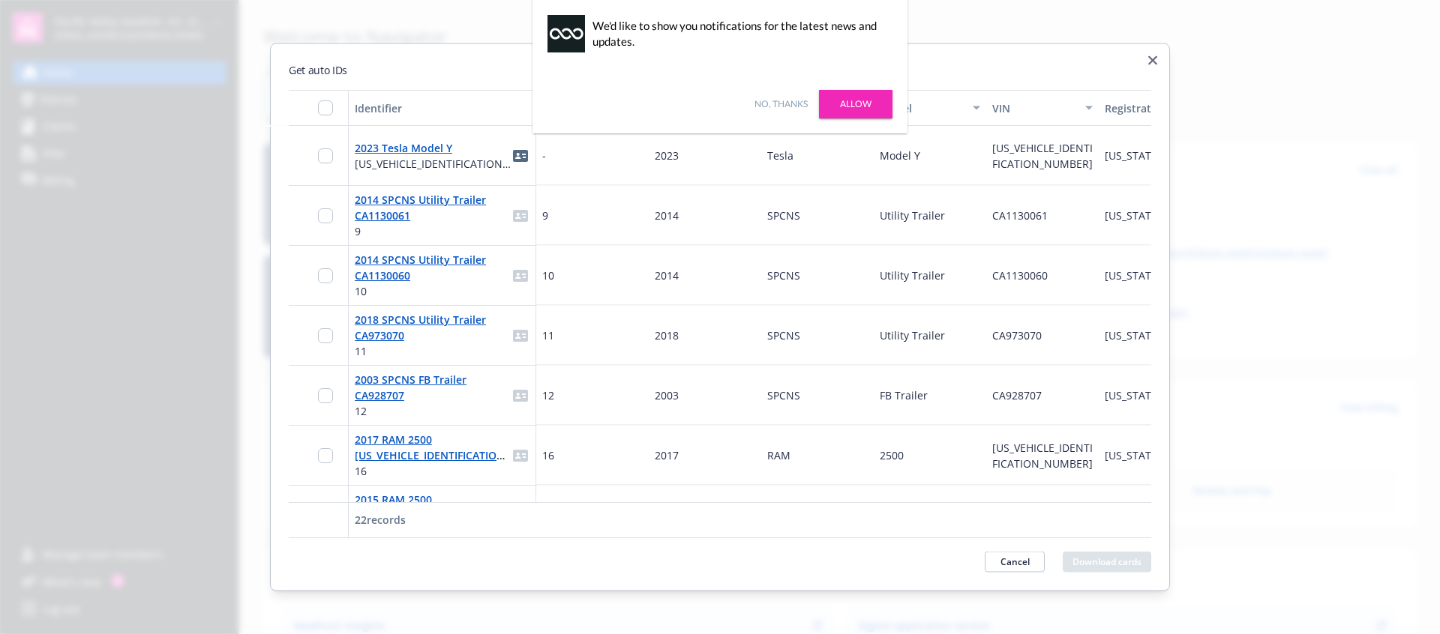
click at [1289, 228] on div at bounding box center [720, 317] width 1440 height 634
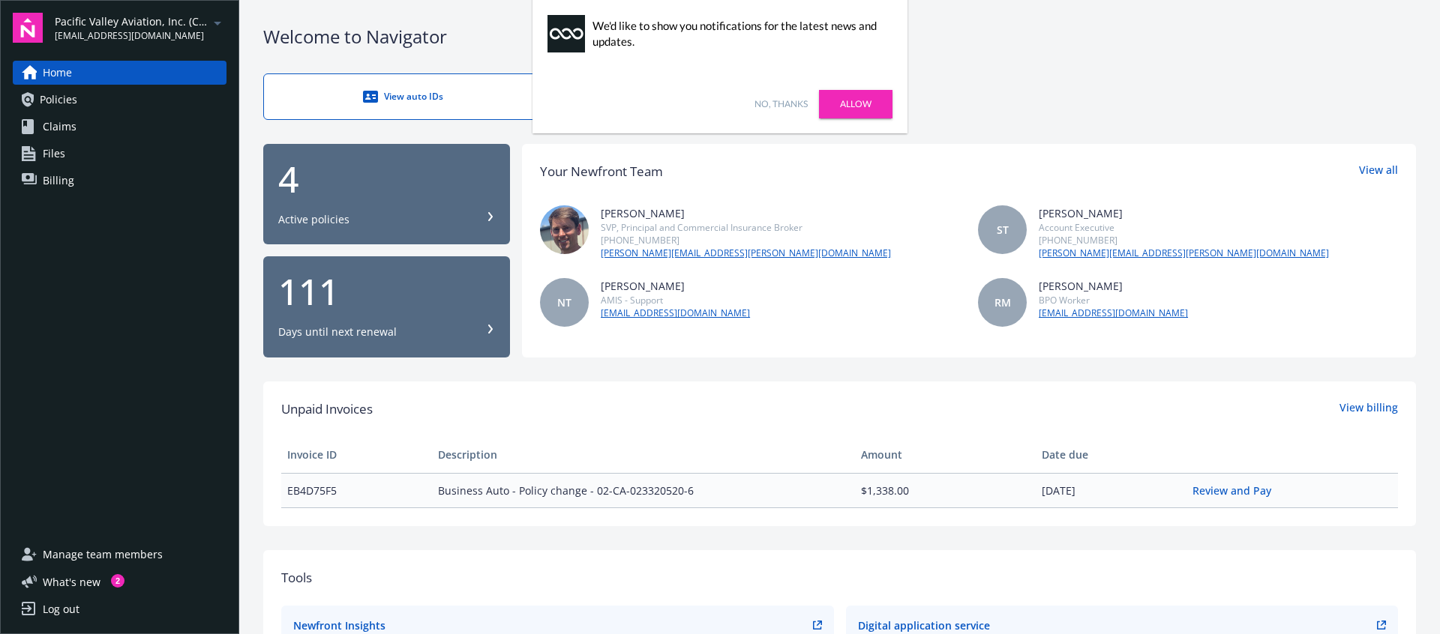
click at [404, 91] on div "View auto IDs" at bounding box center [402, 96] width 217 height 15
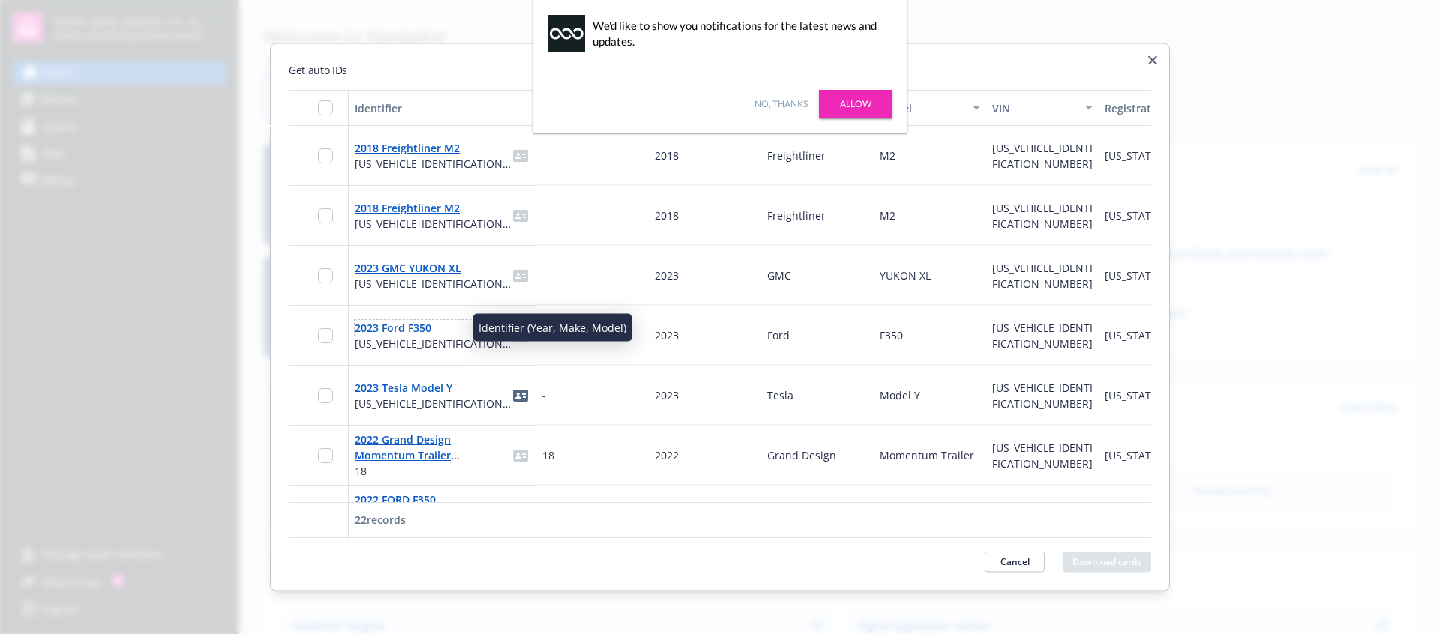
click at [391, 328] on link "2023 Ford F350" at bounding box center [393, 327] width 76 height 14
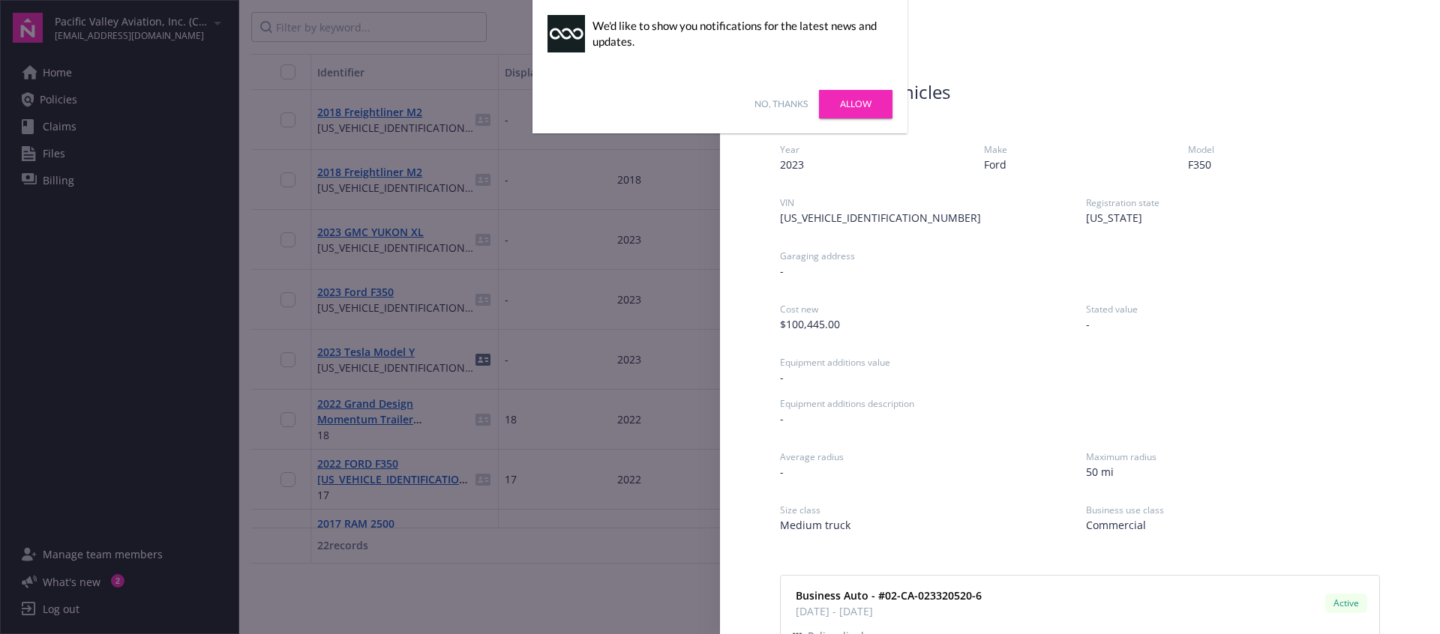
scroll to position [180, 0]
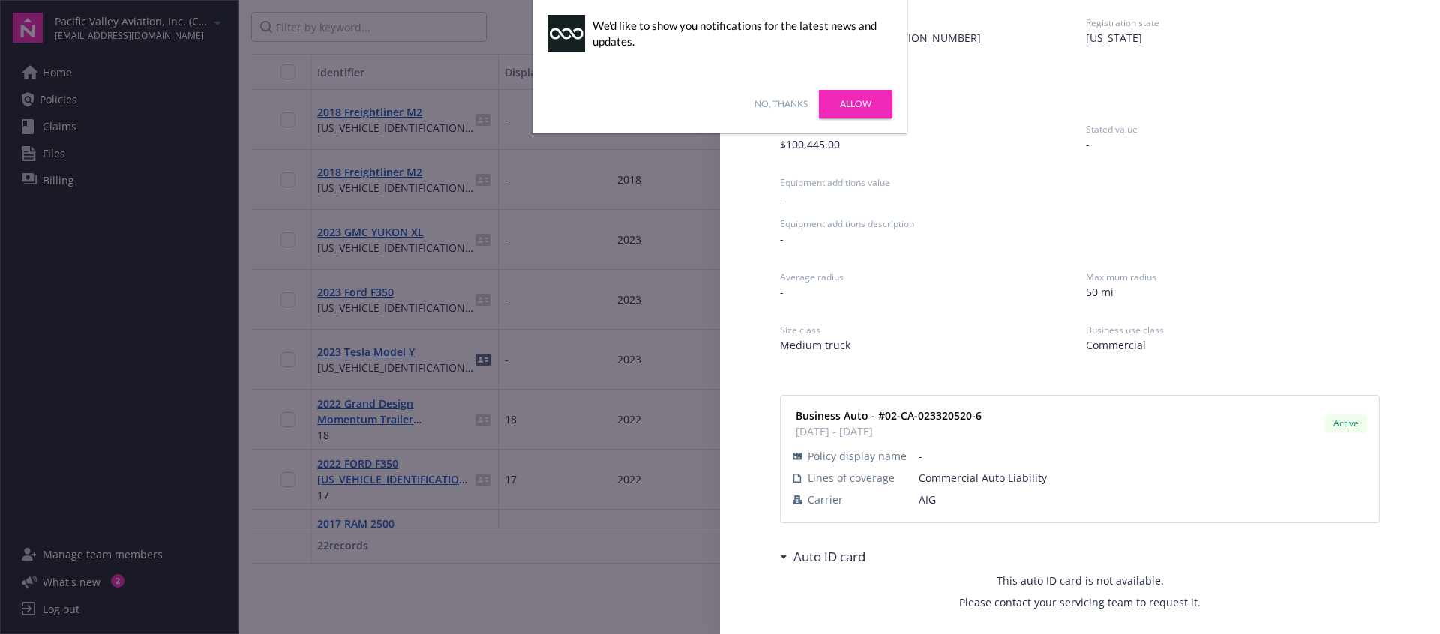
click at [1348, 424] on span "Active" at bounding box center [1346, 423] width 30 height 13
click at [822, 553] on h3 "Auto ID card" at bounding box center [829, 556] width 72 height 19
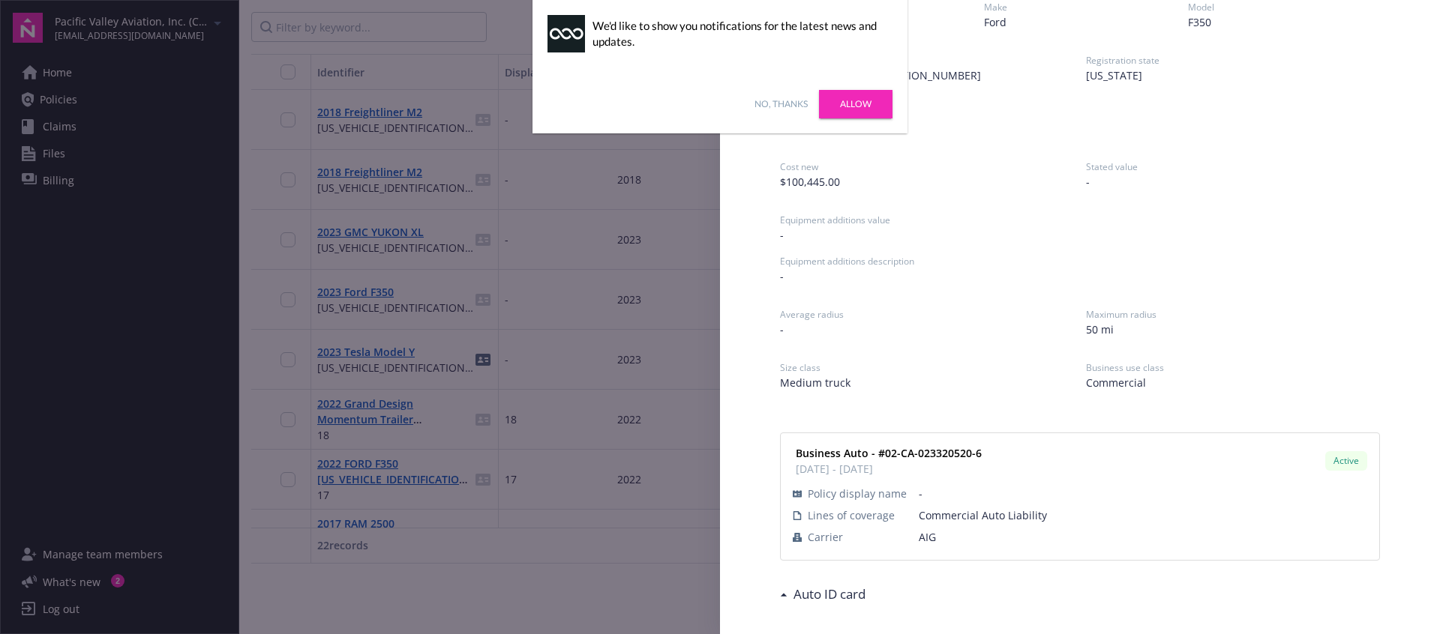
scroll to position [142, 0]
click at [826, 591] on h3 "Auto ID card" at bounding box center [829, 594] width 72 height 19
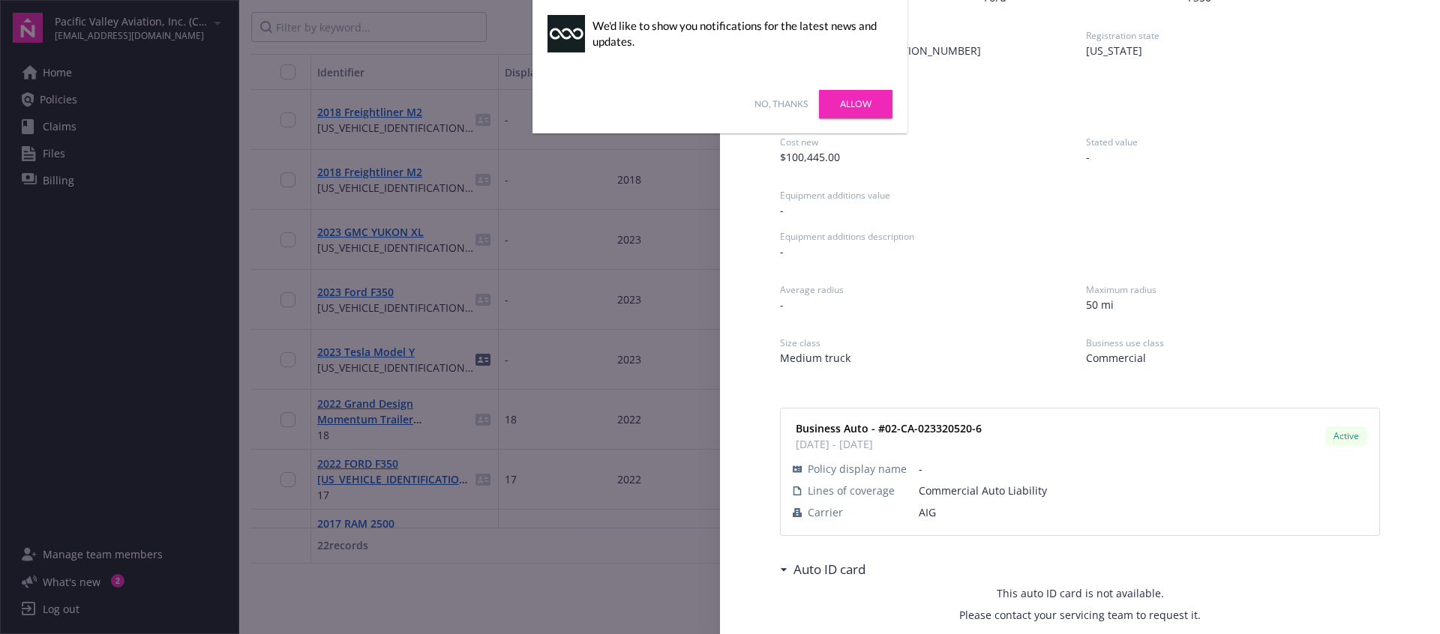
scroll to position [180, 0]
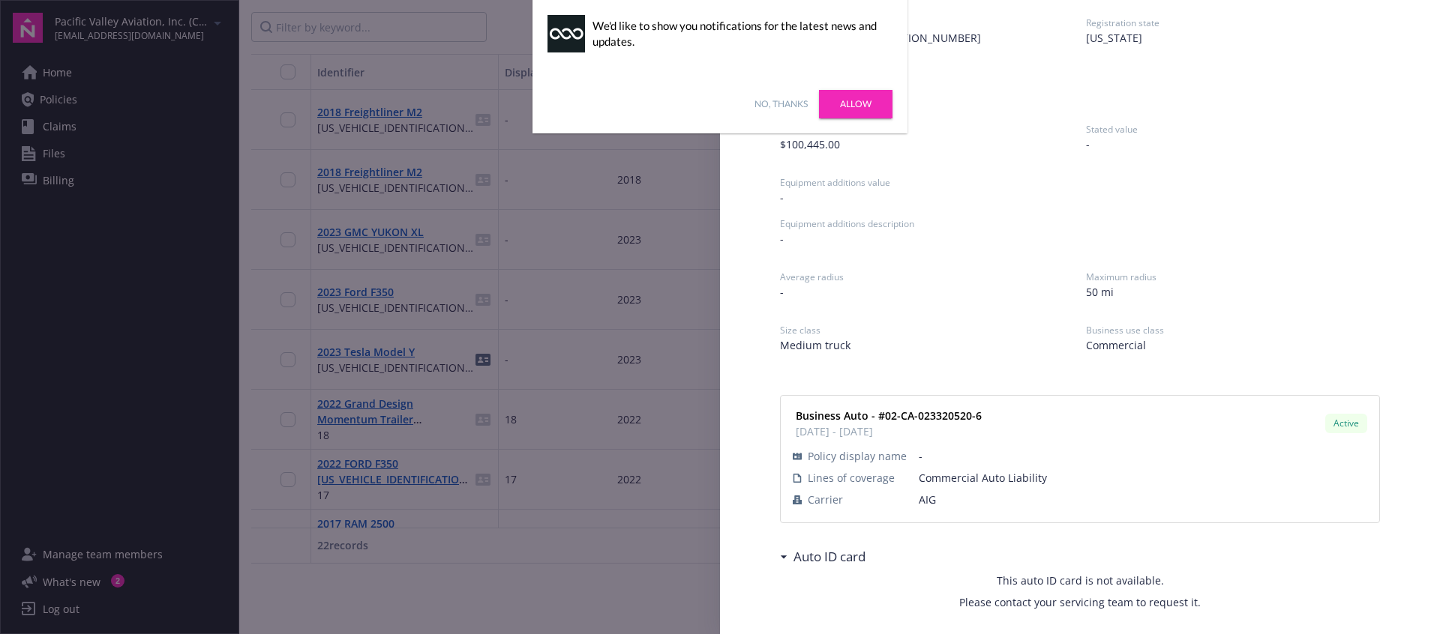
click at [1113, 587] on span "This auto ID card is not available." at bounding box center [1079, 581] width 167 height 16
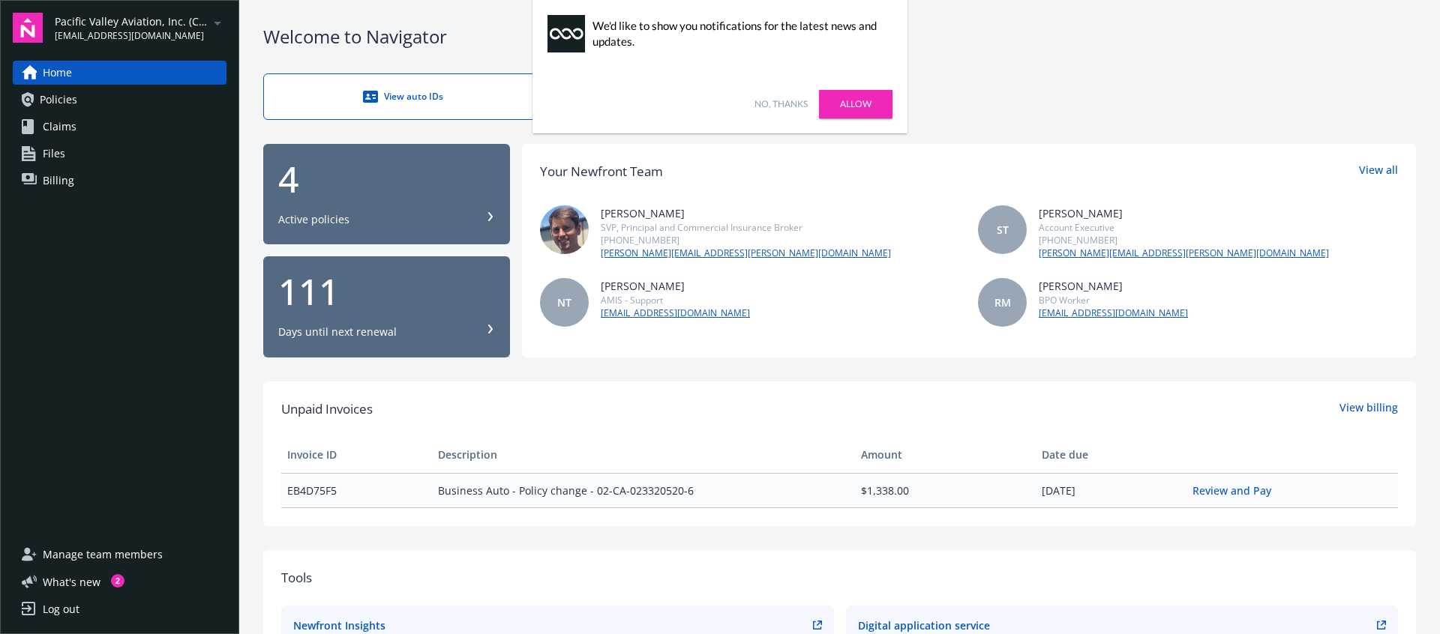
click at [478, 198] on div "4 Active policies" at bounding box center [386, 194] width 217 height 66
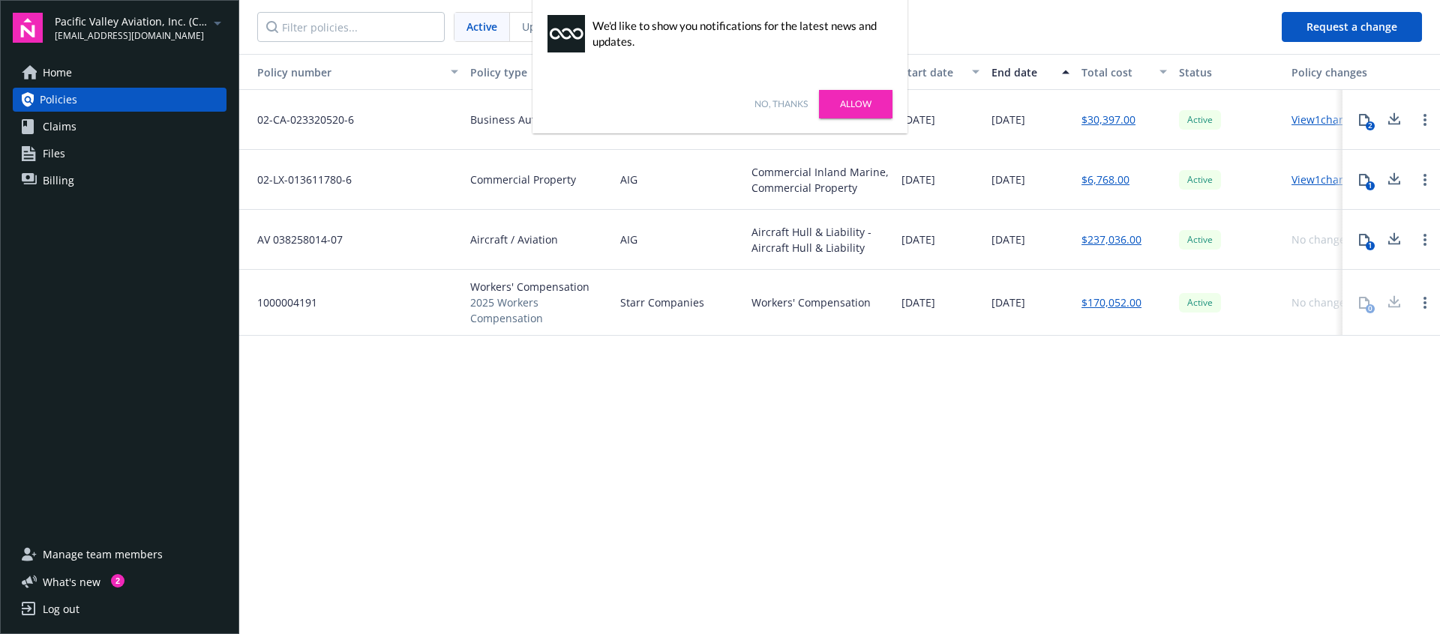
click at [848, 105] on link "Allow" at bounding box center [855, 104] width 73 height 28
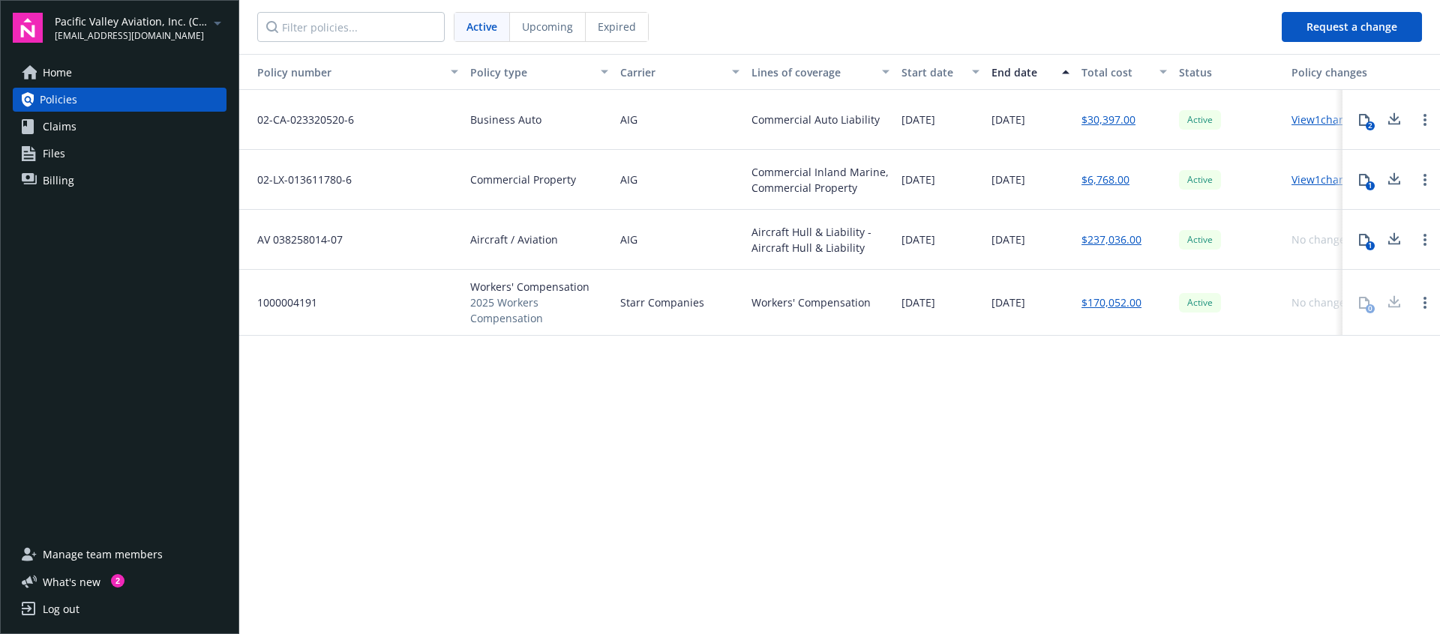
click at [1307, 118] on link "View 1 changes" at bounding box center [1326, 119] width 71 height 14
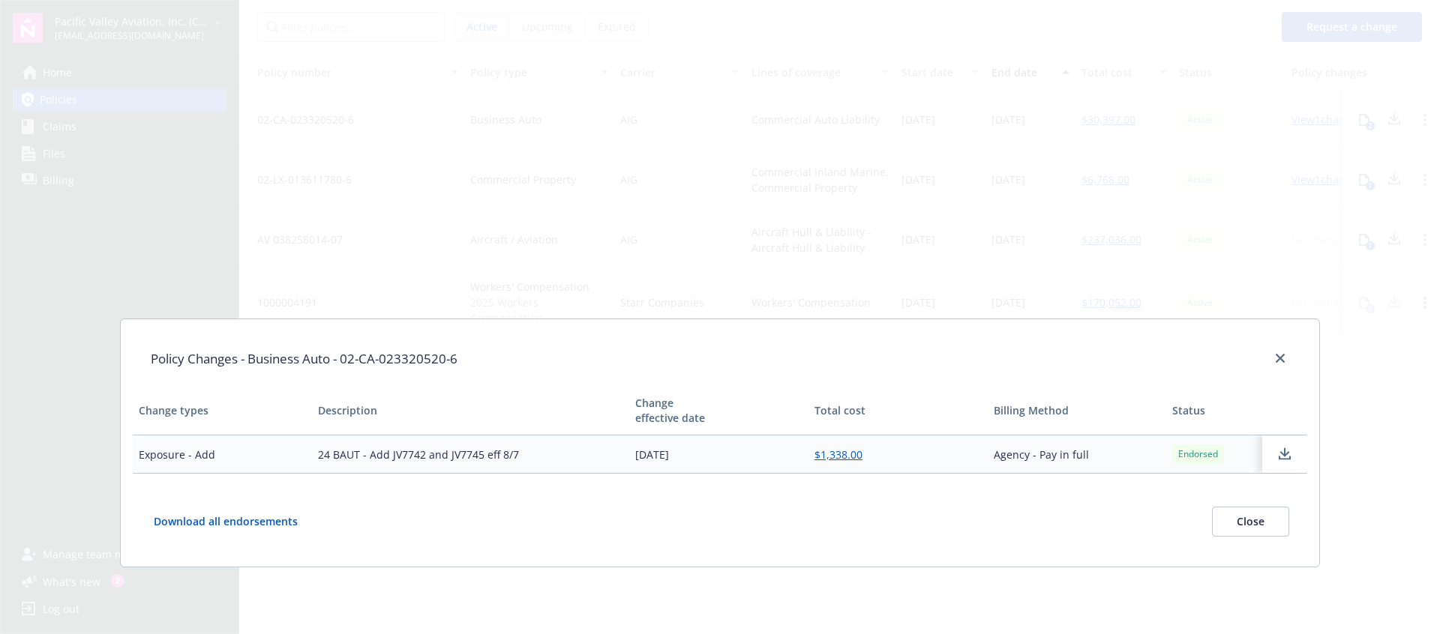
click at [458, 458] on td "24 BAUT - Add JV7742 and JV7745 eff 8/7" at bounding box center [471, 455] width 318 height 38
click at [444, 499] on div "Download all endorsements Close" at bounding box center [720, 522] width 1174 height 66
click at [433, 456] on td "24 BAUT - Add JV7742 and JV7745 eff 8/7" at bounding box center [471, 455] width 318 height 38
click at [1233, 519] on button "Close" at bounding box center [1250, 522] width 77 height 30
